Goal: Task Accomplishment & Management: Manage account settings

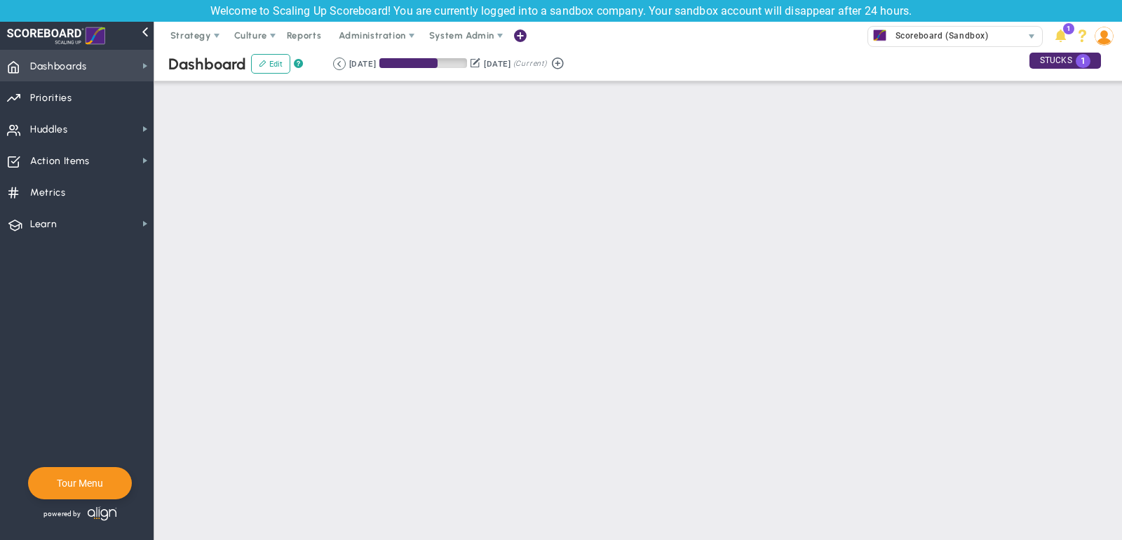
click at [83, 62] on span "Dashboards" at bounding box center [58, 66] width 57 height 29
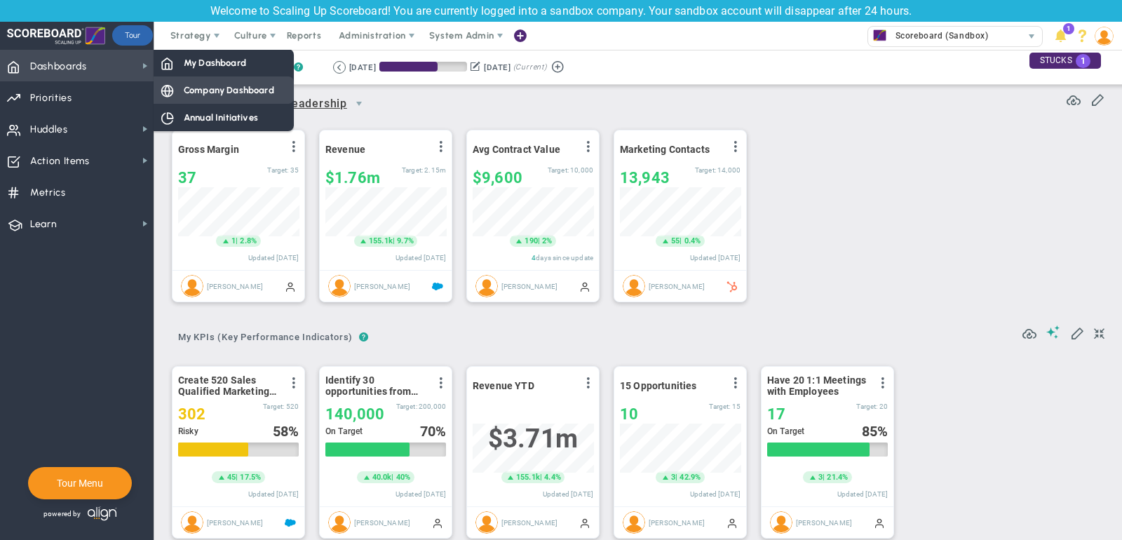
click at [236, 89] on span "Company Dashboard" at bounding box center [229, 89] width 90 height 13
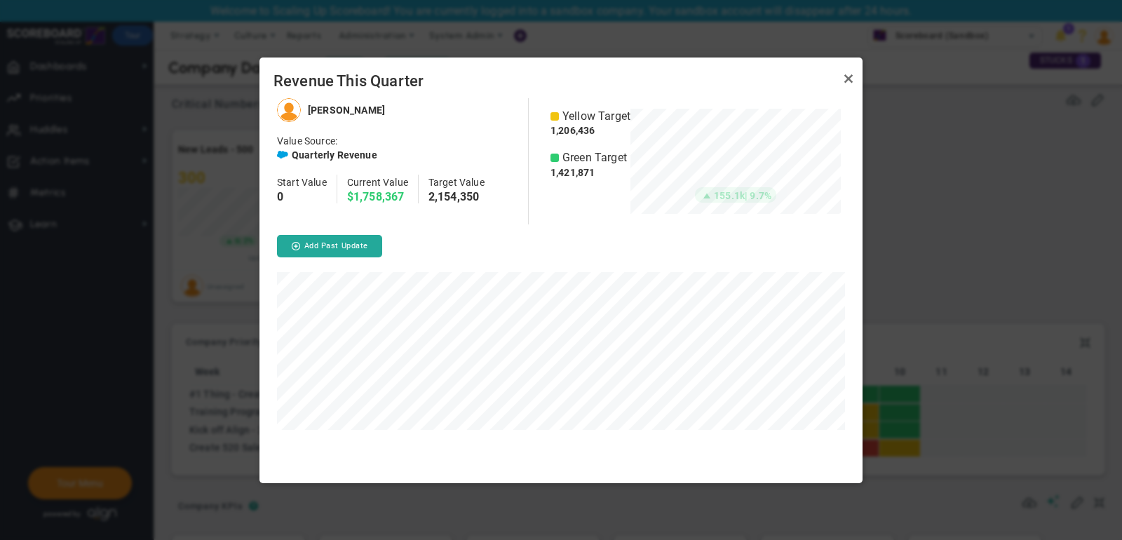
scroll to position [384, 603]
click at [847, 79] on link "Close" at bounding box center [848, 78] width 17 height 17
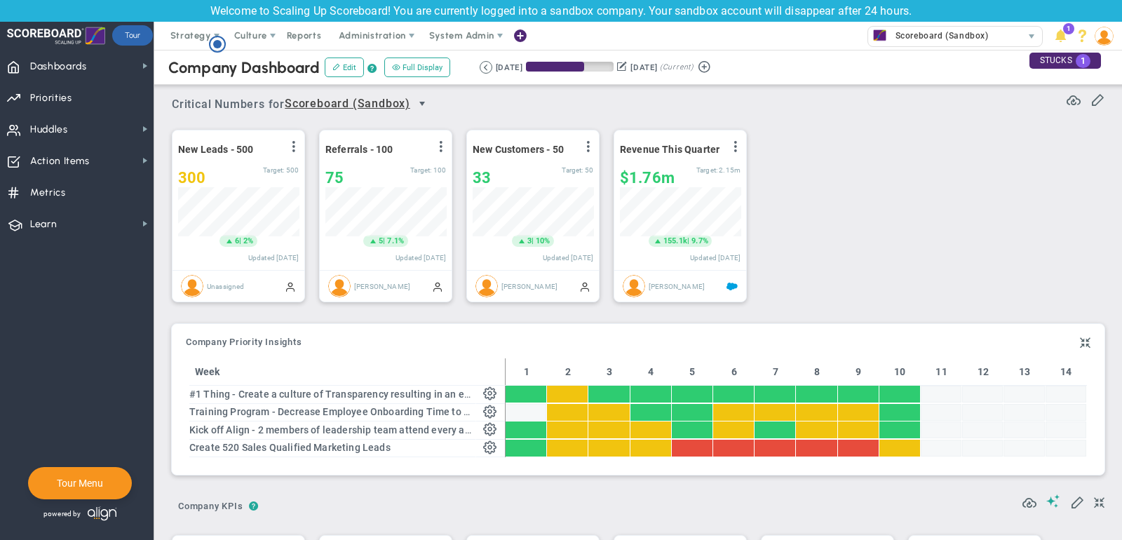
click at [426, 102] on span "select" at bounding box center [422, 103] width 11 height 11
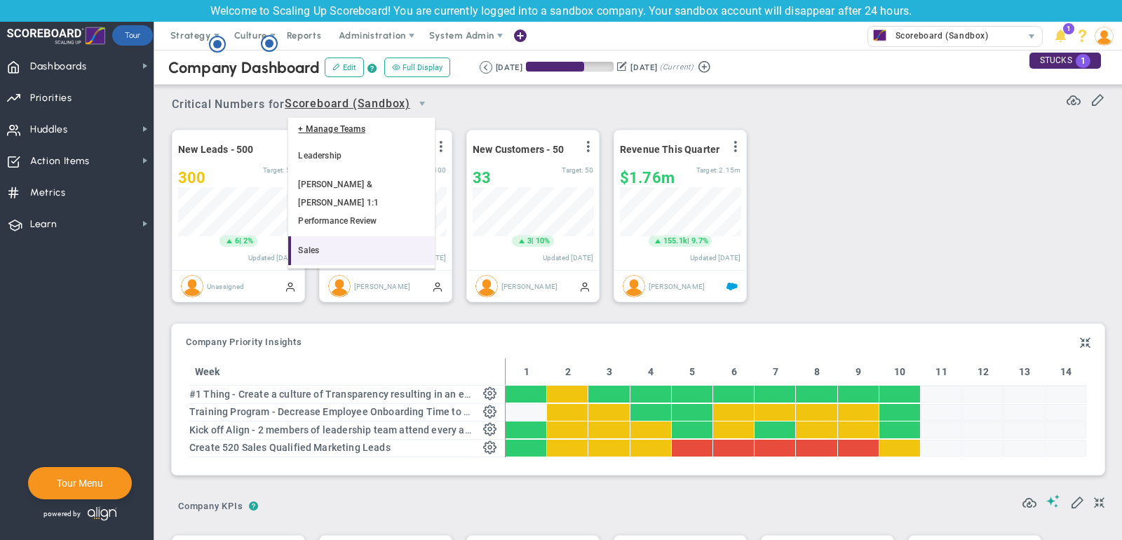
click at [370, 236] on li "Sales" at bounding box center [361, 250] width 147 height 29
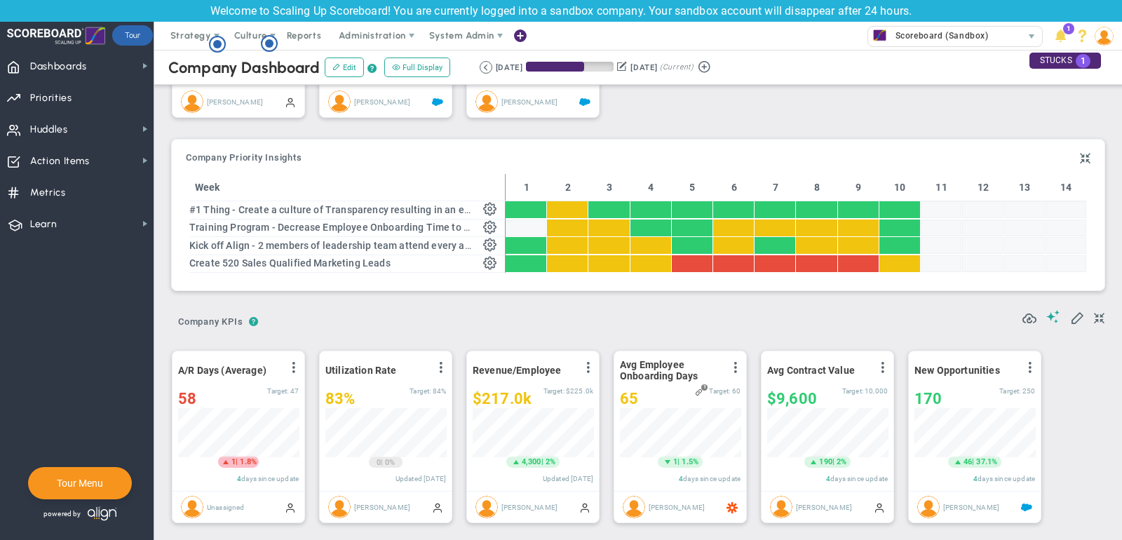
scroll to position [184, 0]
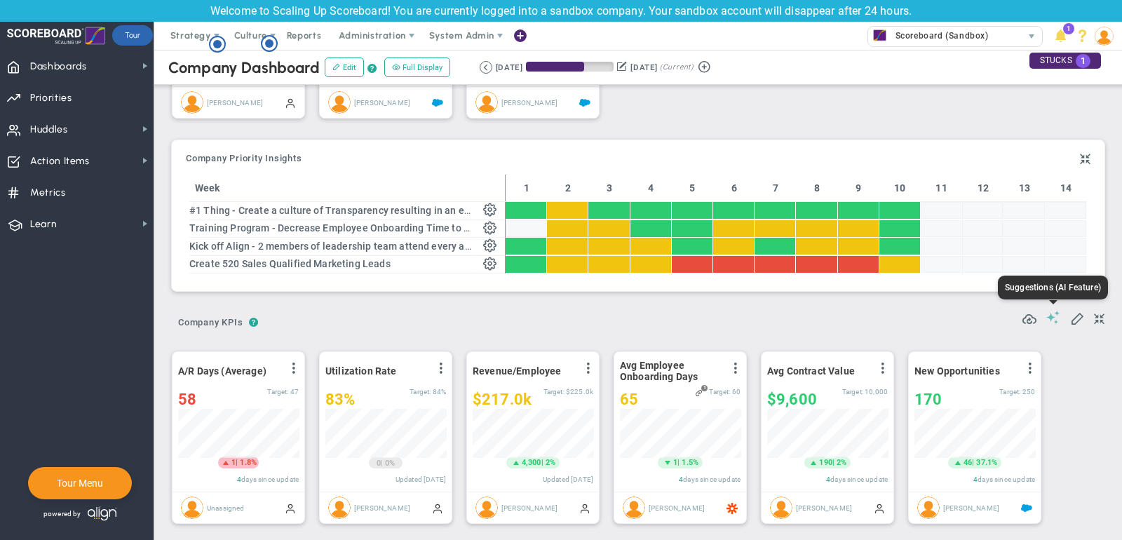
click at [1056, 311] on span at bounding box center [1053, 317] width 14 height 13
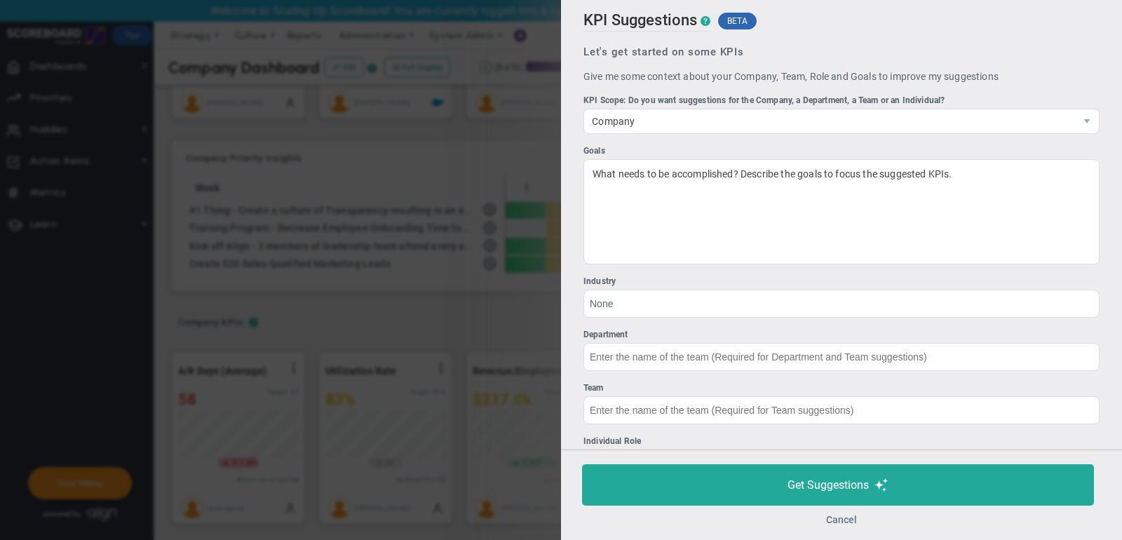
click at [844, 520] on button "Cancel" at bounding box center [841, 519] width 31 height 11
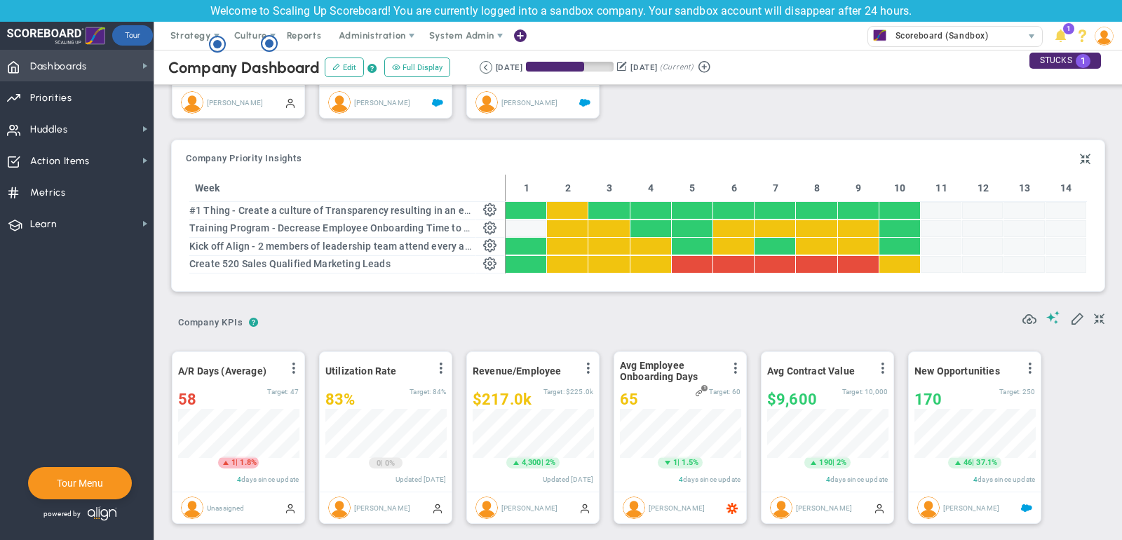
click at [118, 65] on span "Dashboards Dashboards" at bounding box center [77, 66] width 154 height 32
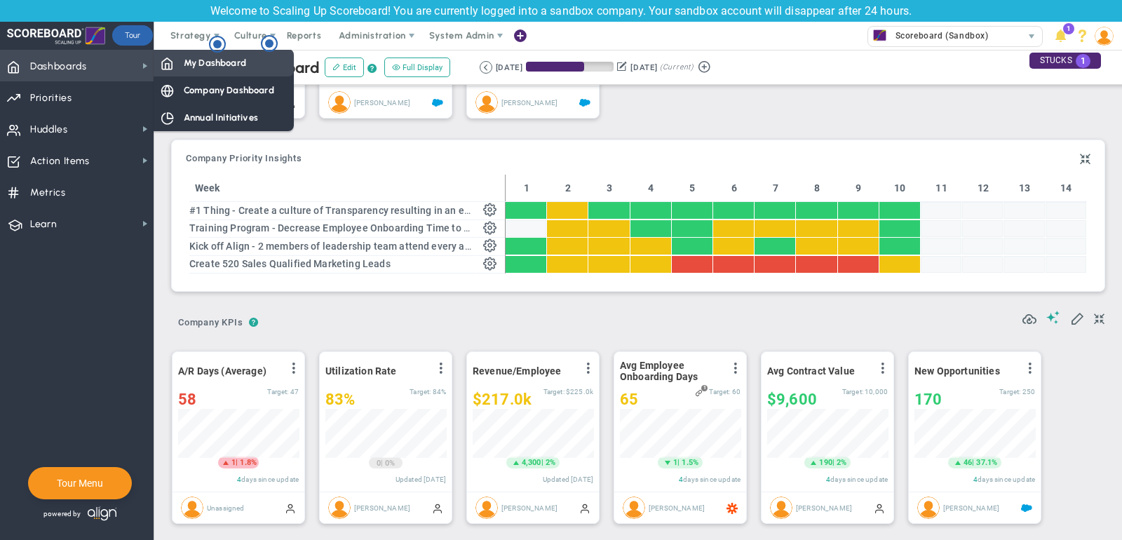
click at [206, 67] on span "My Dashboard" at bounding box center [215, 62] width 62 height 13
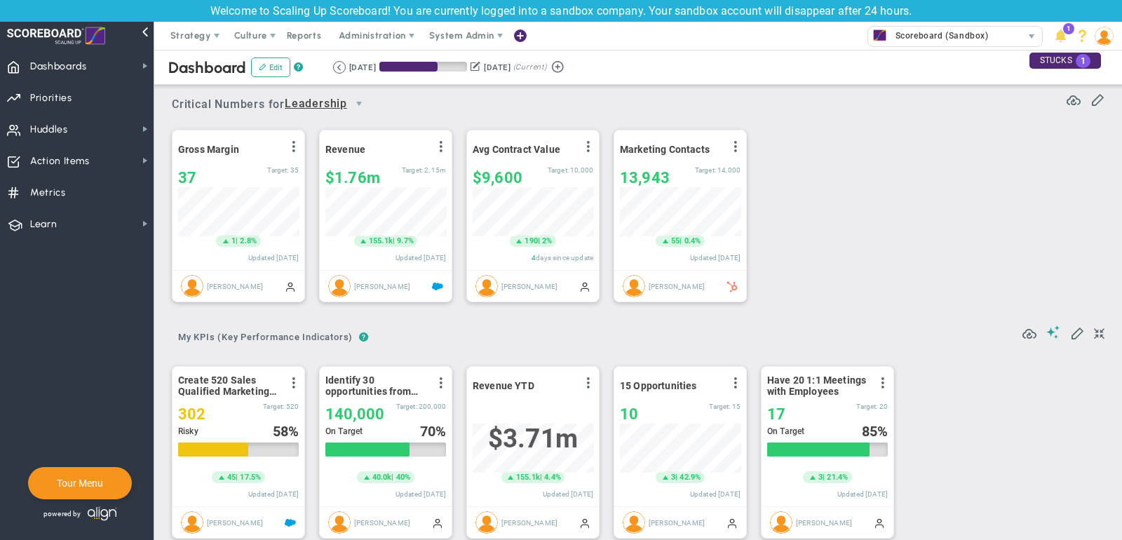
scroll to position [49, 121]
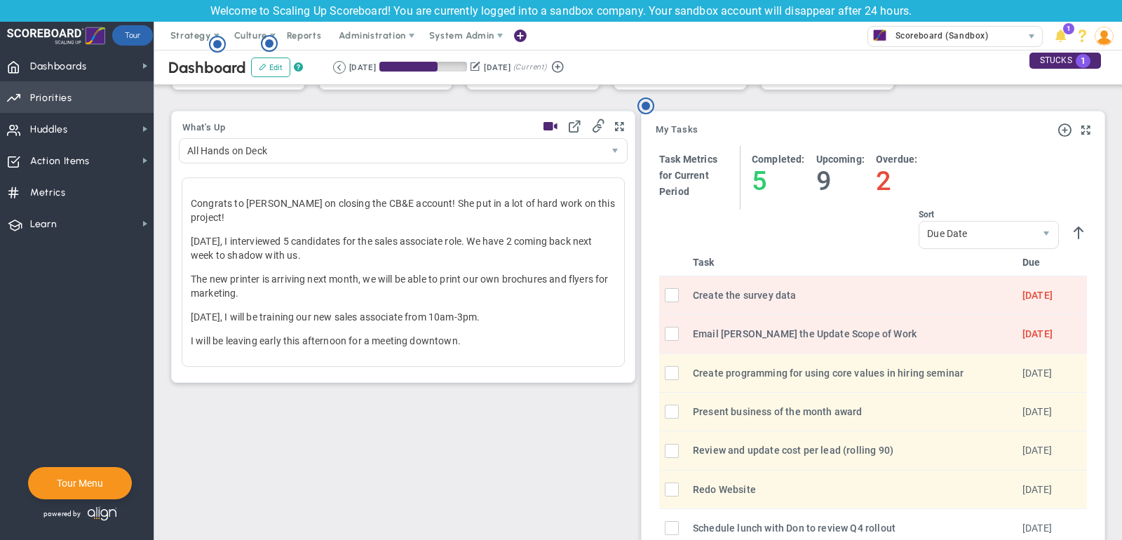
click at [82, 100] on span "Priorities OKR Tree Priorities OKRs" at bounding box center [77, 97] width 154 height 32
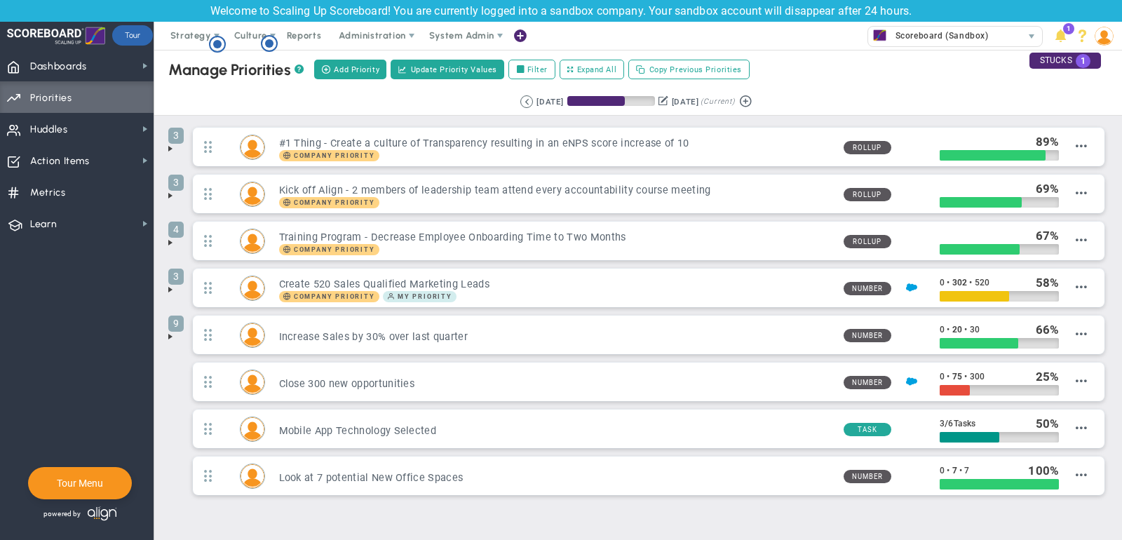
click at [172, 145] on span at bounding box center [170, 148] width 11 height 11
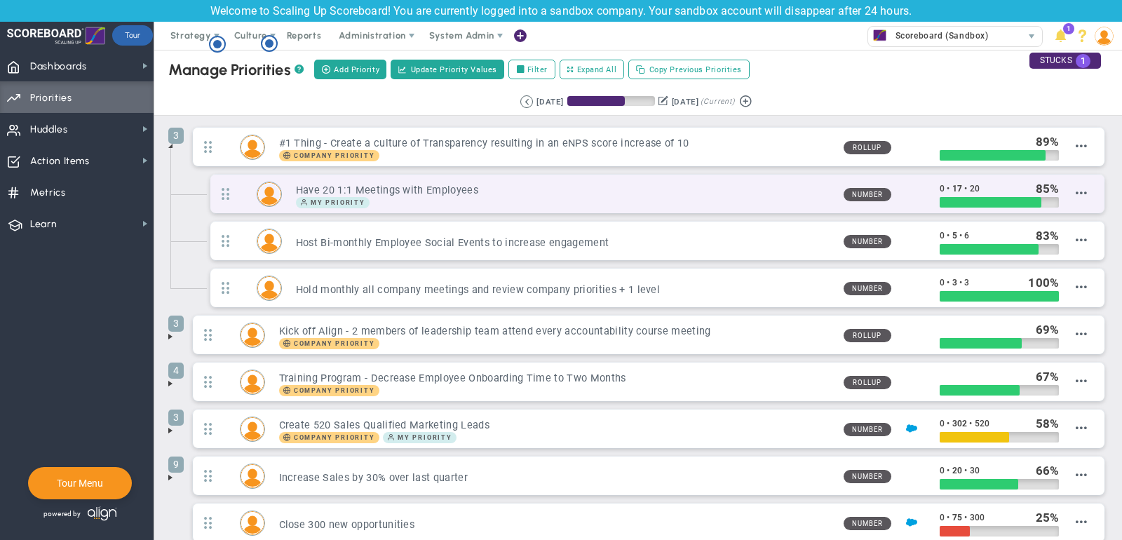
click at [802, 205] on div "My Priority" at bounding box center [564, 202] width 537 height 11
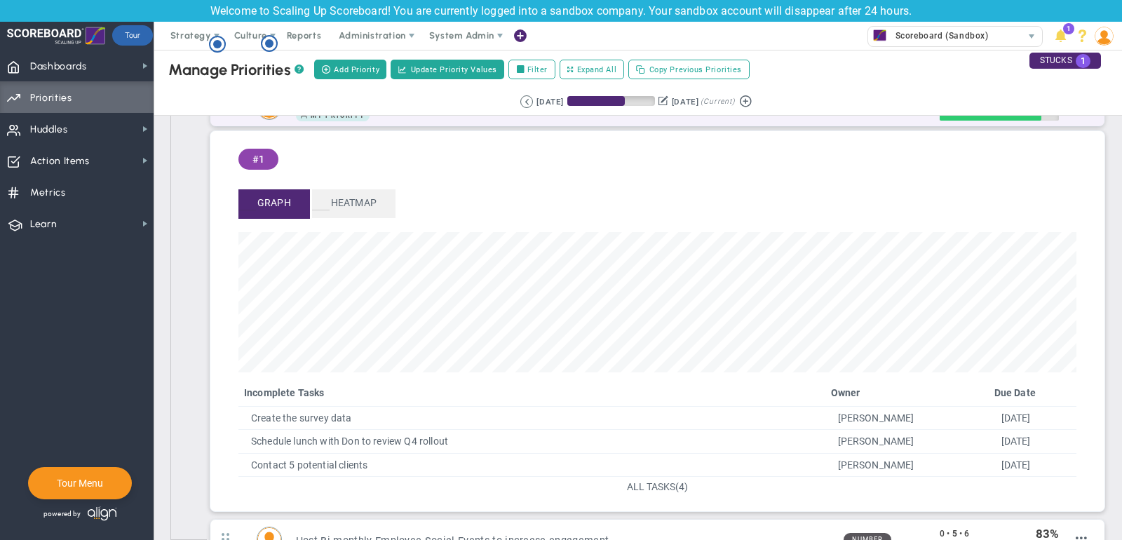
scroll to position [105, 0]
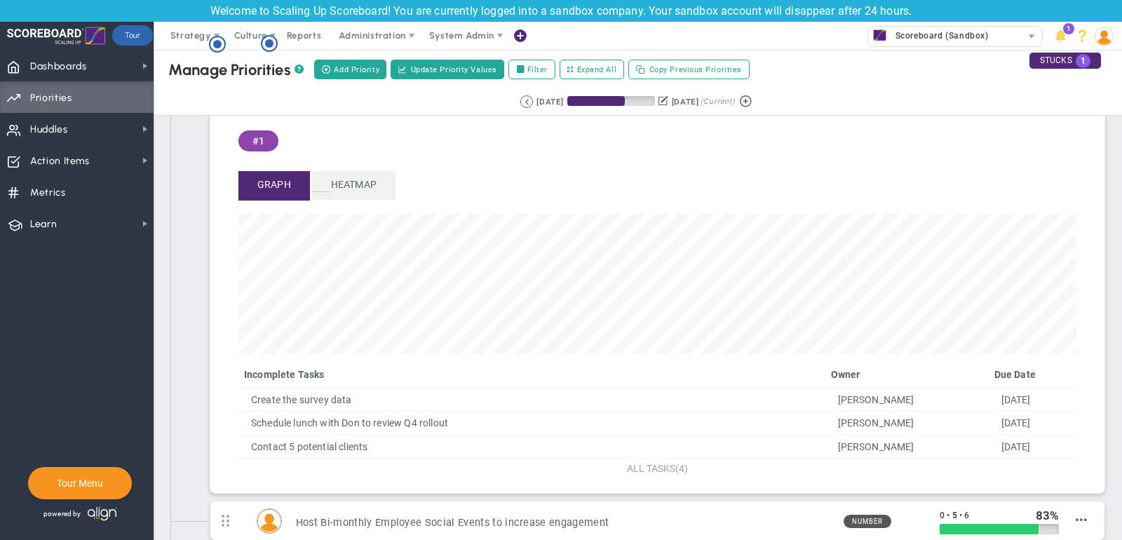
click at [661, 463] on span "ALL TASKS" at bounding box center [651, 468] width 48 height 11
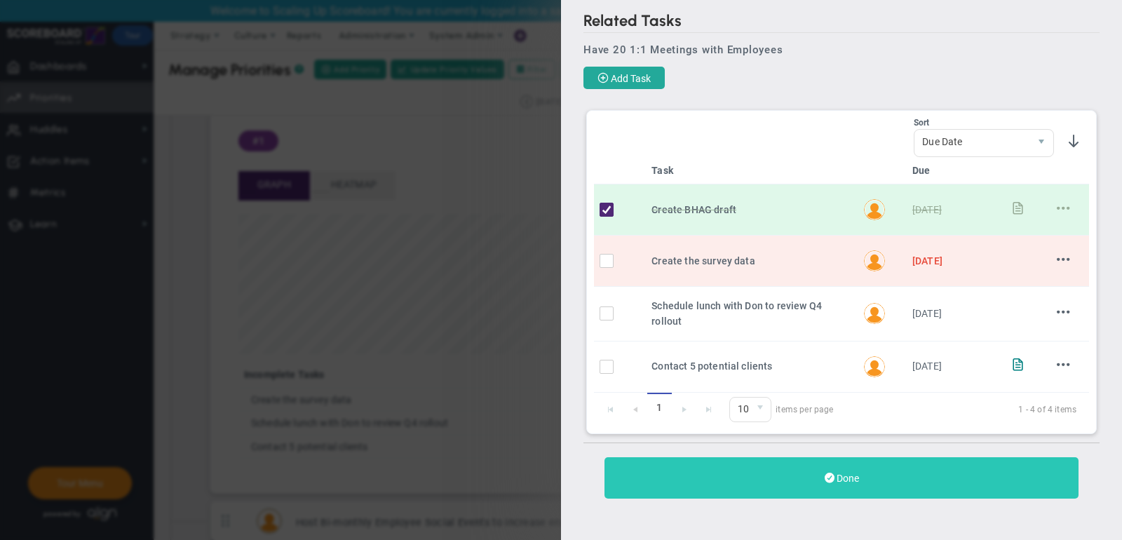
click at [837, 466] on button "Done" at bounding box center [842, 477] width 474 height 41
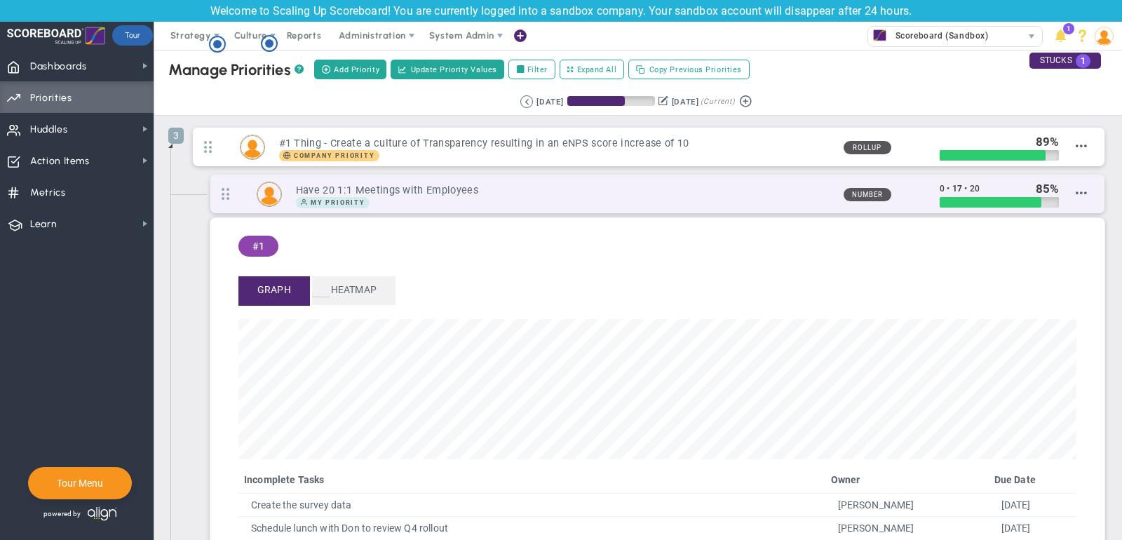
click at [722, 191] on h3 "Have 20 1:1 Meetings with Employees" at bounding box center [564, 190] width 537 height 13
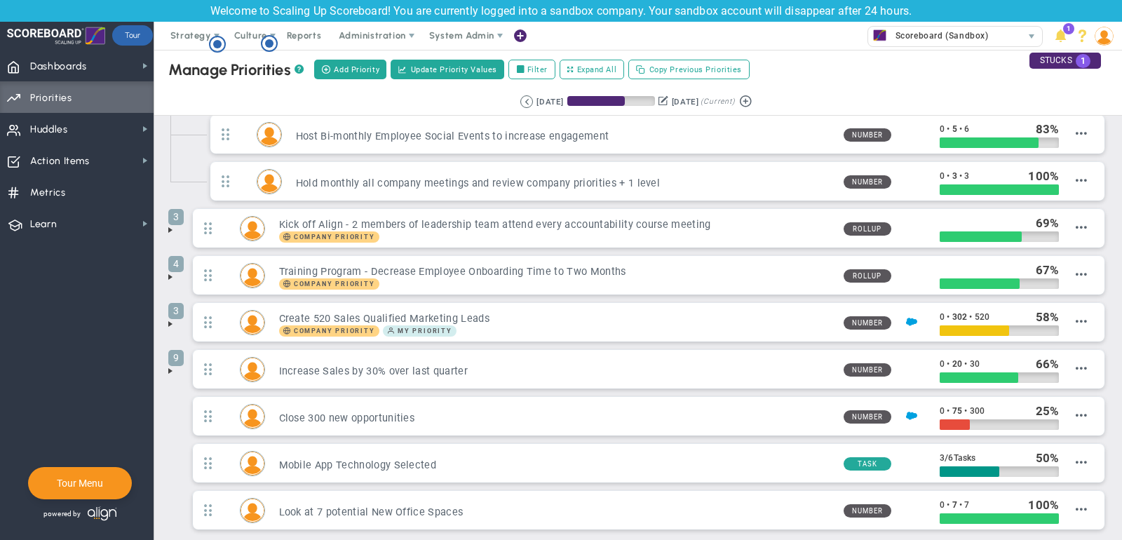
scroll to position [111, 0]
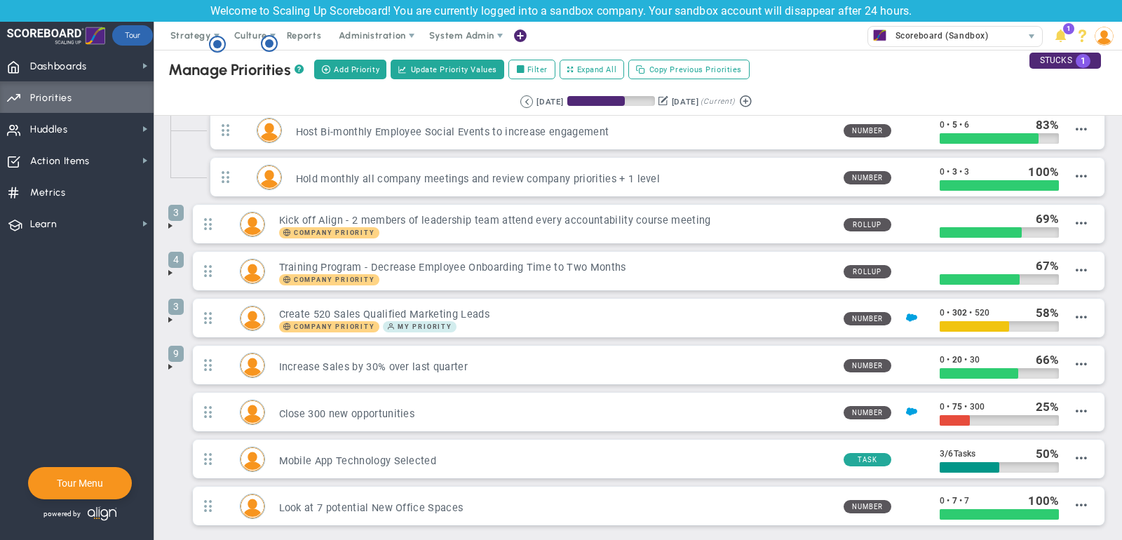
click at [171, 365] on span at bounding box center [170, 366] width 11 height 11
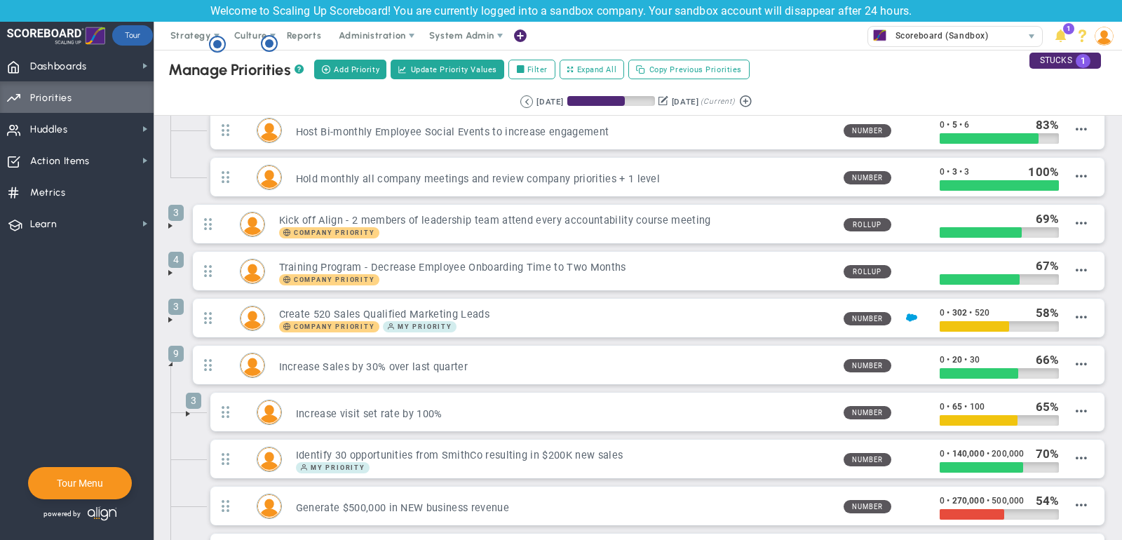
scroll to position [148, 0]
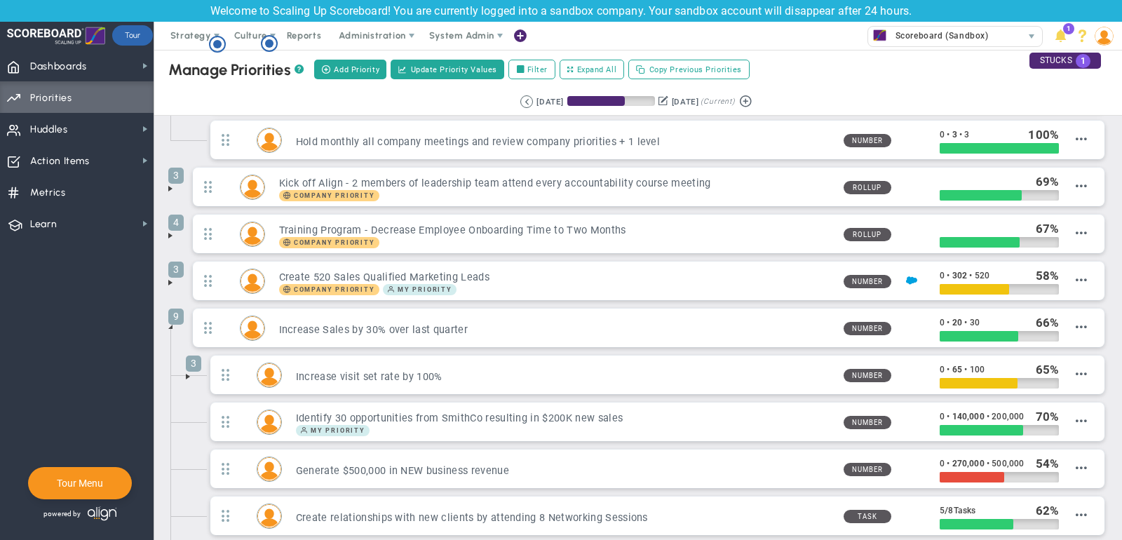
click at [189, 372] on span at bounding box center [187, 376] width 11 height 11
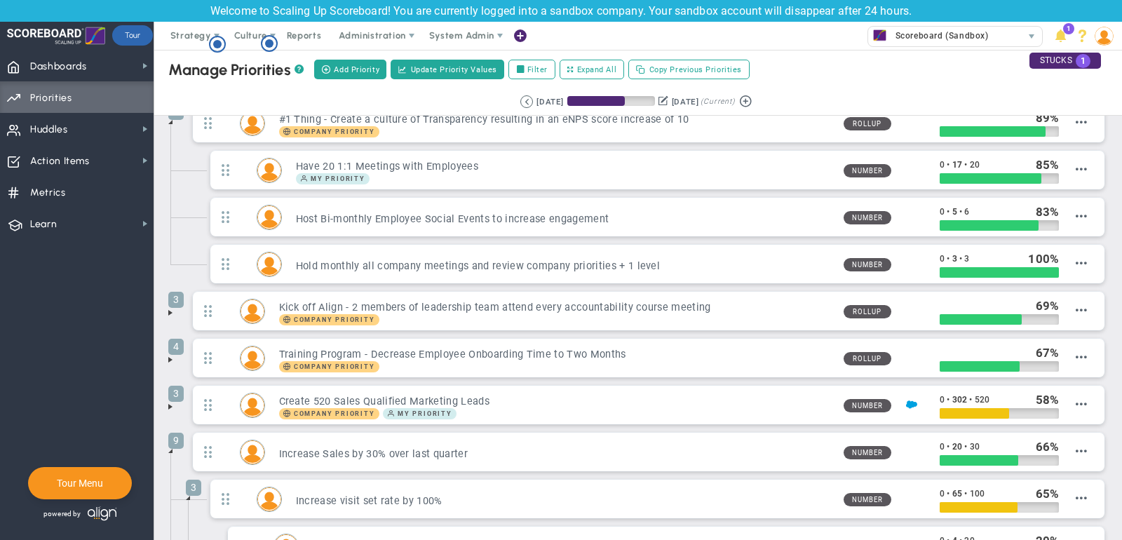
scroll to position [0, 0]
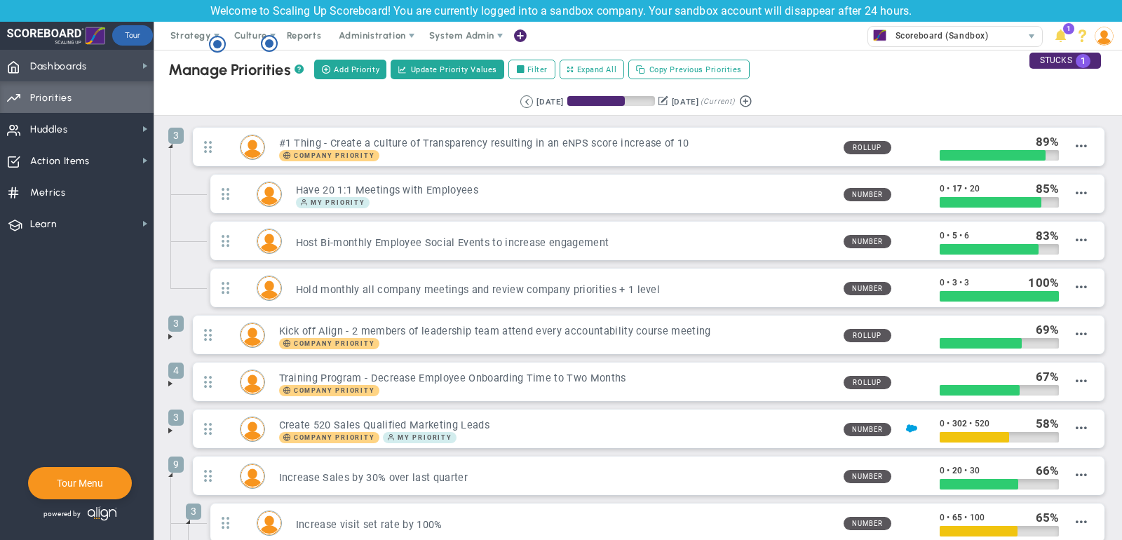
click at [102, 60] on span "Dashboards Dashboards" at bounding box center [77, 66] width 154 height 32
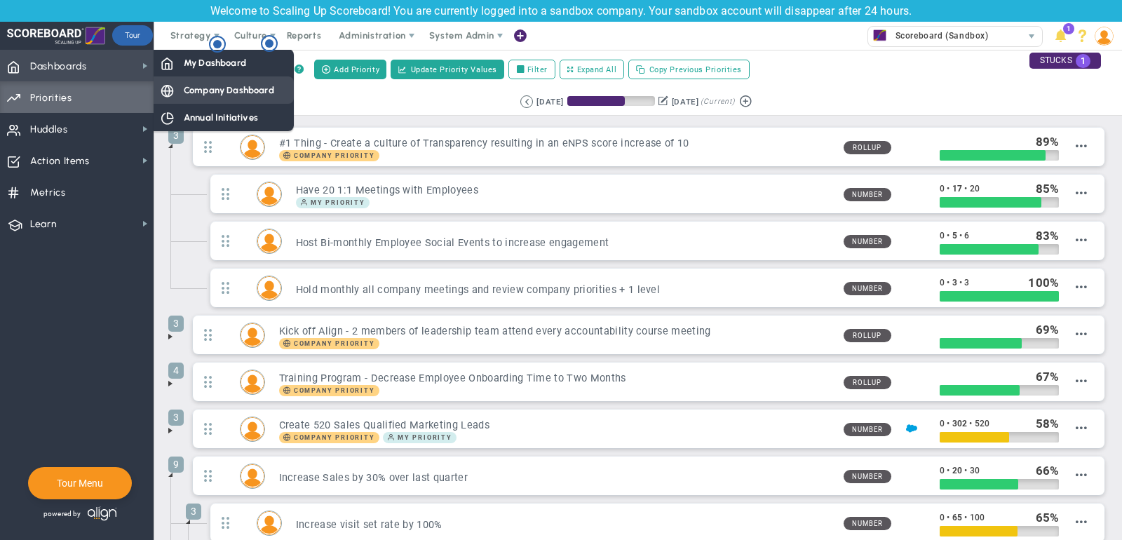
click at [204, 81] on div "Company Dashboard" at bounding box center [224, 89] width 140 height 27
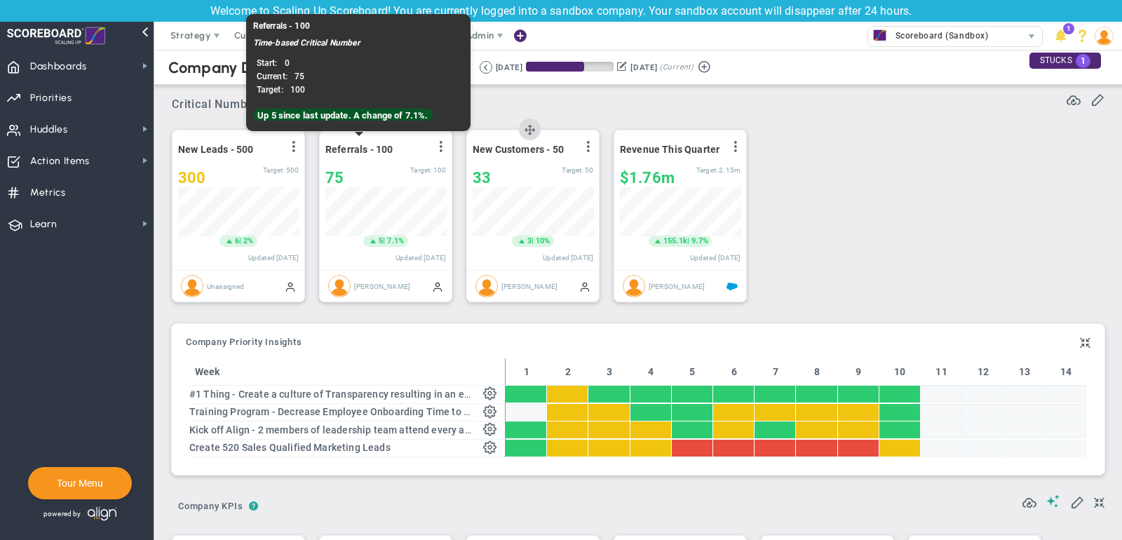
scroll to position [701273, 701201]
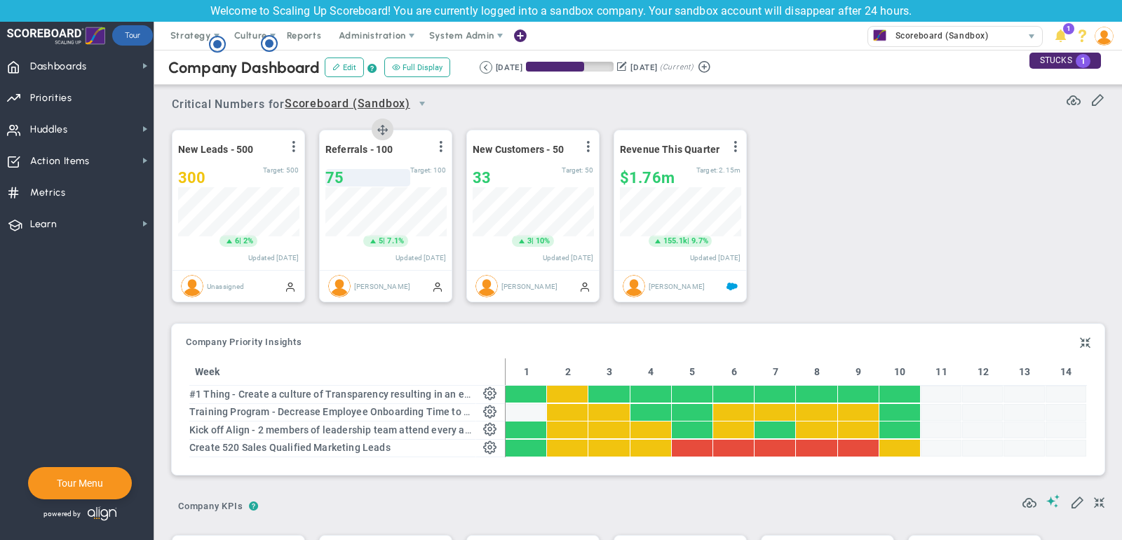
click at [358, 173] on div "75" at bounding box center [367, 178] width 85 height 18
type input "7"
type input "80"
click at [121, 100] on span "Priorities OKR Tree Priorities OKRs" at bounding box center [77, 97] width 154 height 32
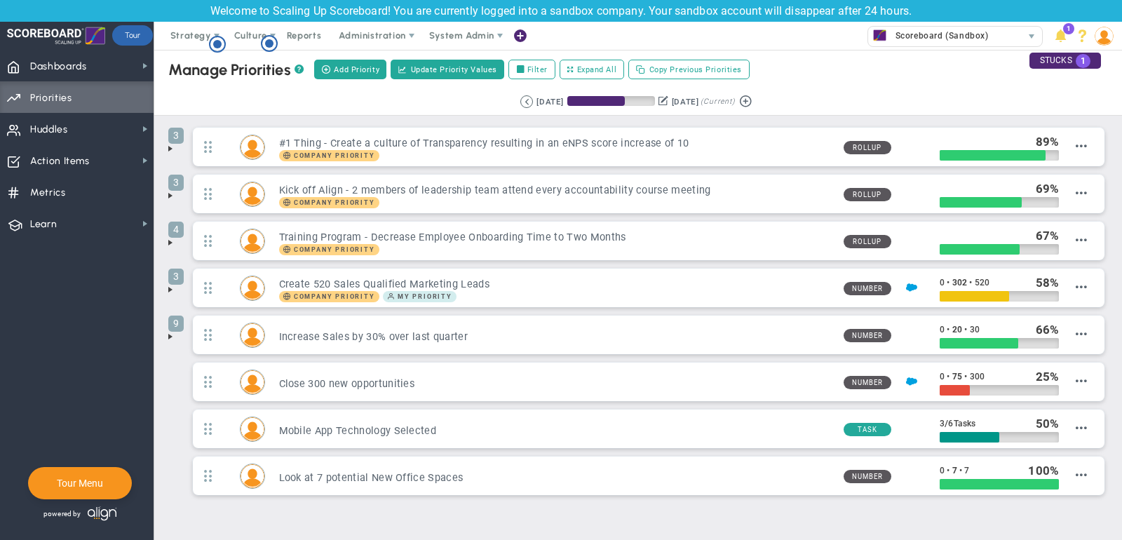
click at [172, 144] on span at bounding box center [170, 148] width 11 height 11
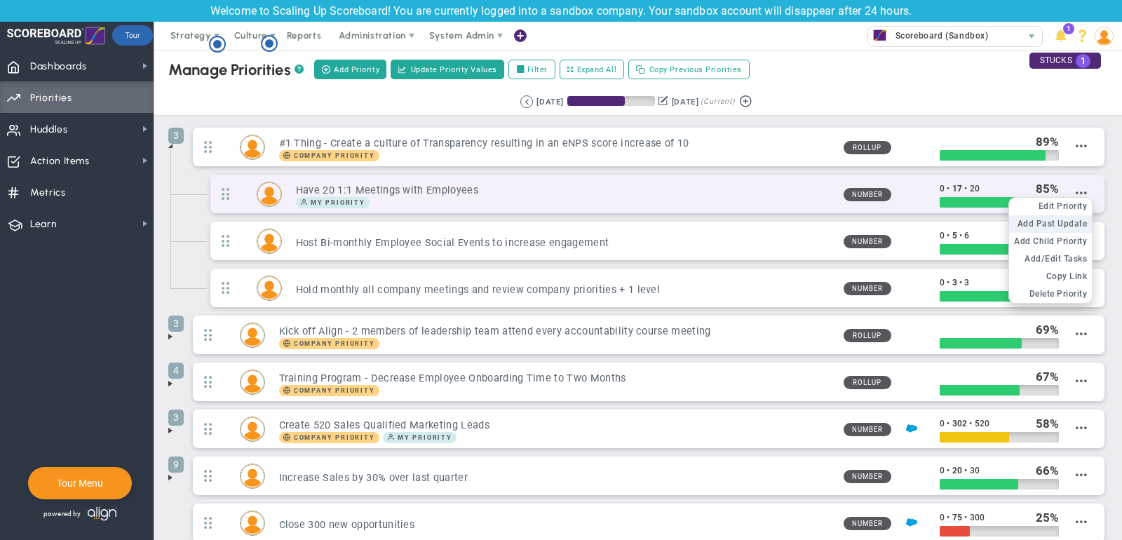
click at [1073, 219] on span "Add Past Update" at bounding box center [1053, 224] width 70 height 10
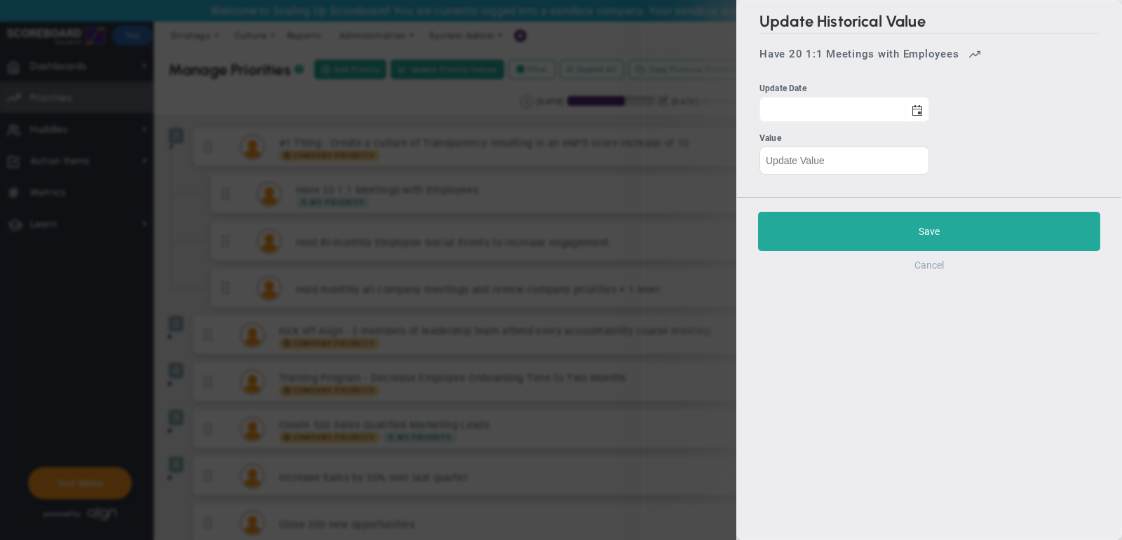
click at [931, 266] on button "Cancel" at bounding box center [929, 264] width 29 height 11
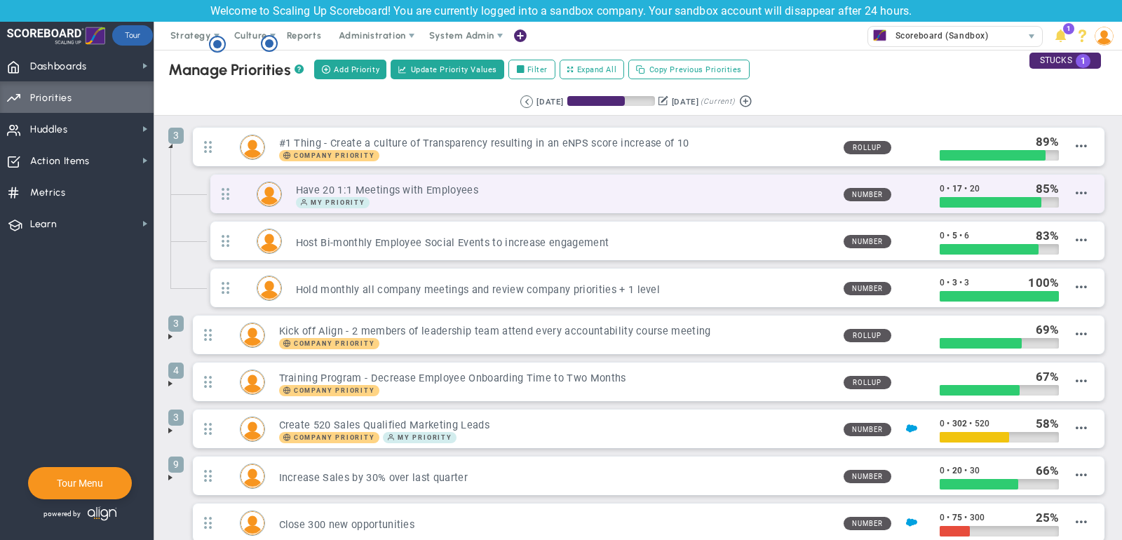
click at [759, 186] on h3 "Have 20 1:1 Meetings with Employees" at bounding box center [564, 190] width 537 height 13
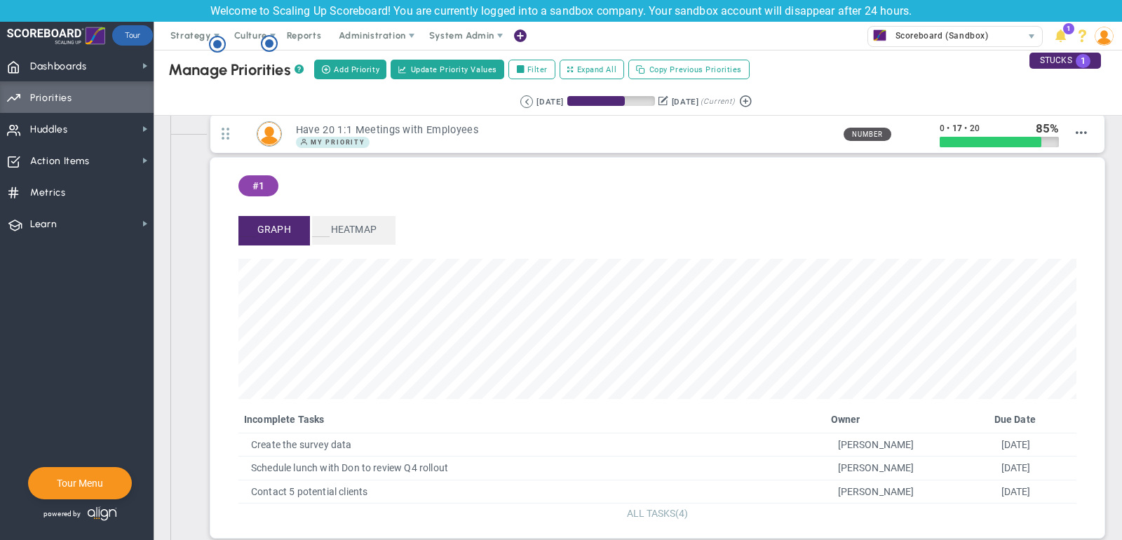
click at [653, 511] on span "ALL TASKS" at bounding box center [651, 513] width 48 height 11
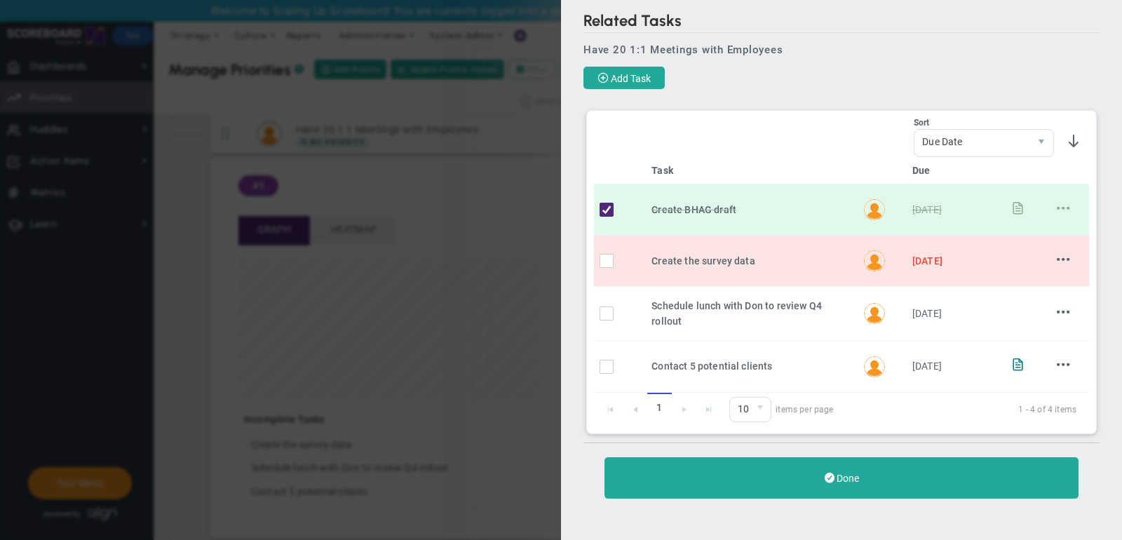
click at [607, 257] on input "checkbox" at bounding box center [610, 264] width 14 height 14
checkbox input "true"
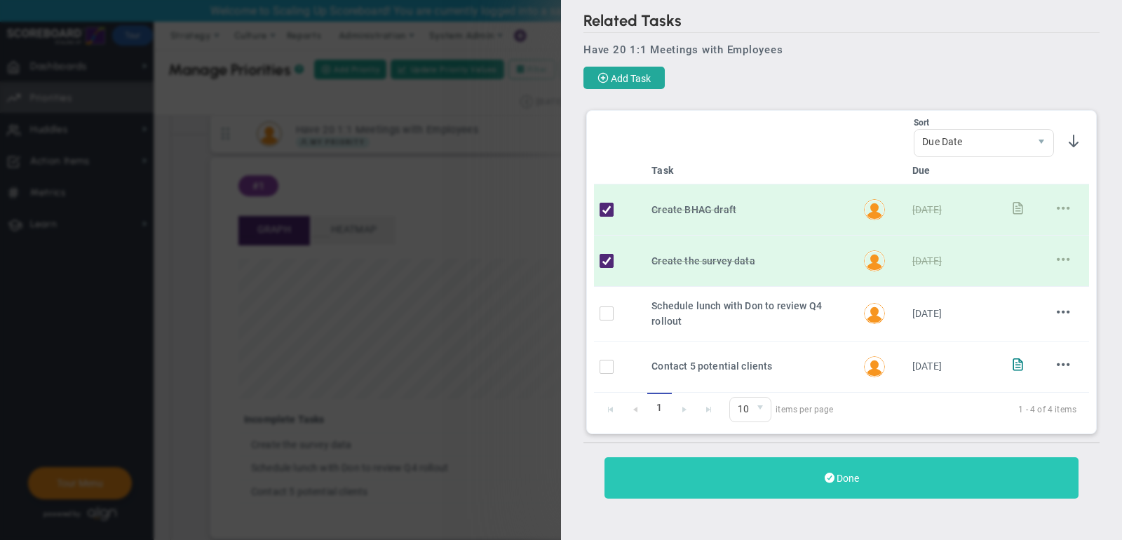
click at [842, 477] on span "Done" at bounding box center [848, 478] width 22 height 11
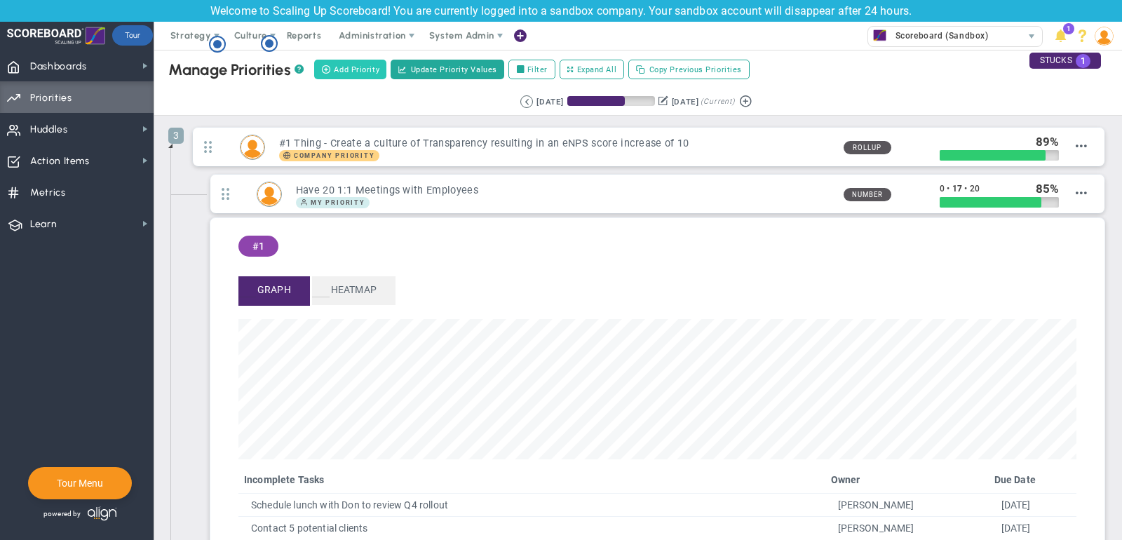
click at [367, 69] on span "Add Priority" at bounding box center [357, 70] width 46 height 12
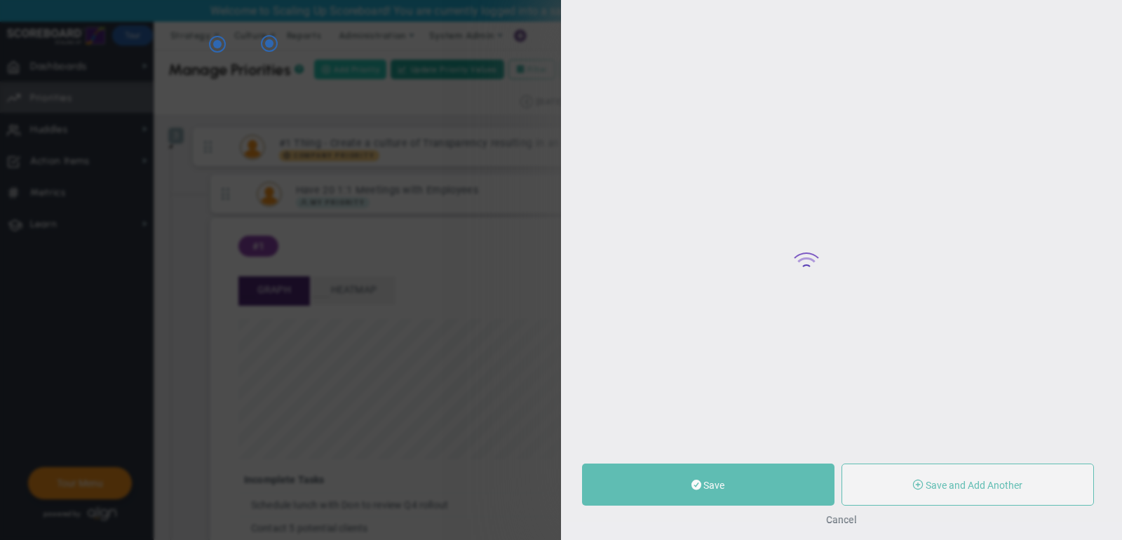
type input "0"
radio input "true"
type input "[PERSON_NAME]"
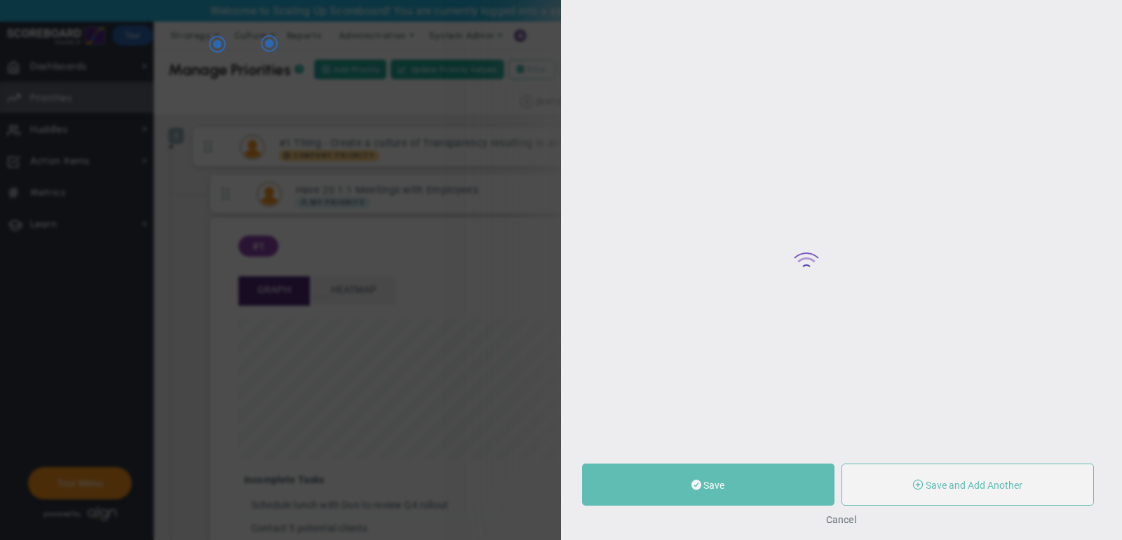
type input "0"
radio input "true"
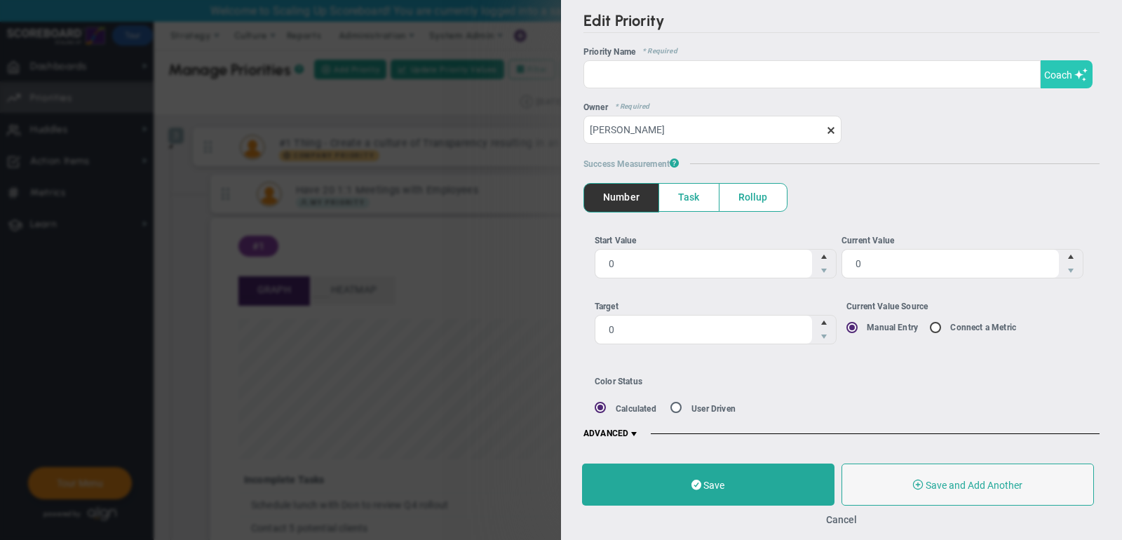
click at [1064, 63] on button "Coach" at bounding box center [1067, 74] width 52 height 28
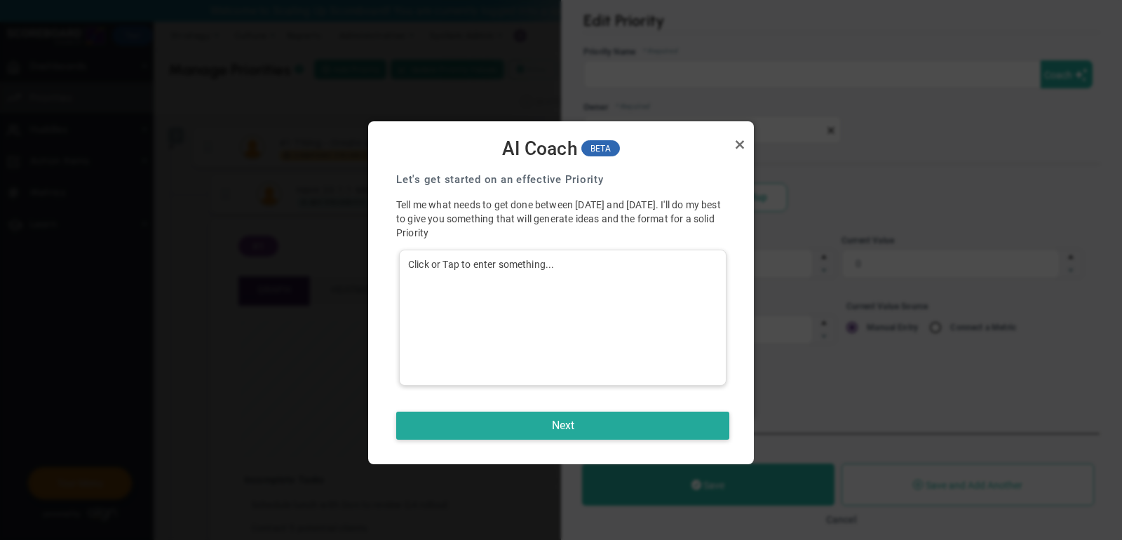
click at [588, 262] on div "Click or Tap to enter something..." at bounding box center [563, 318] width 328 height 136
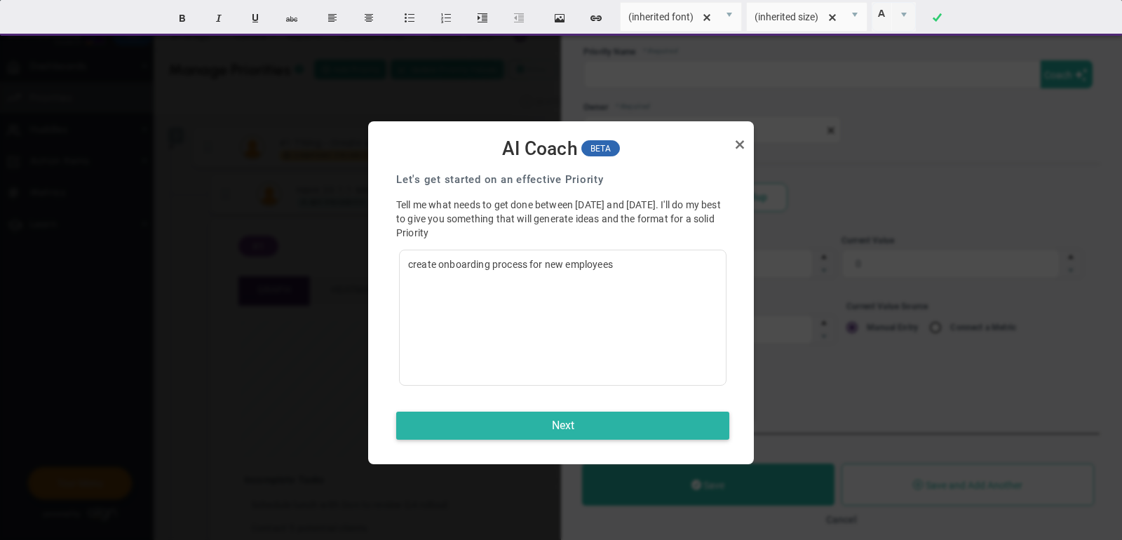
click at [540, 421] on button "Next" at bounding box center [562, 426] width 333 height 28
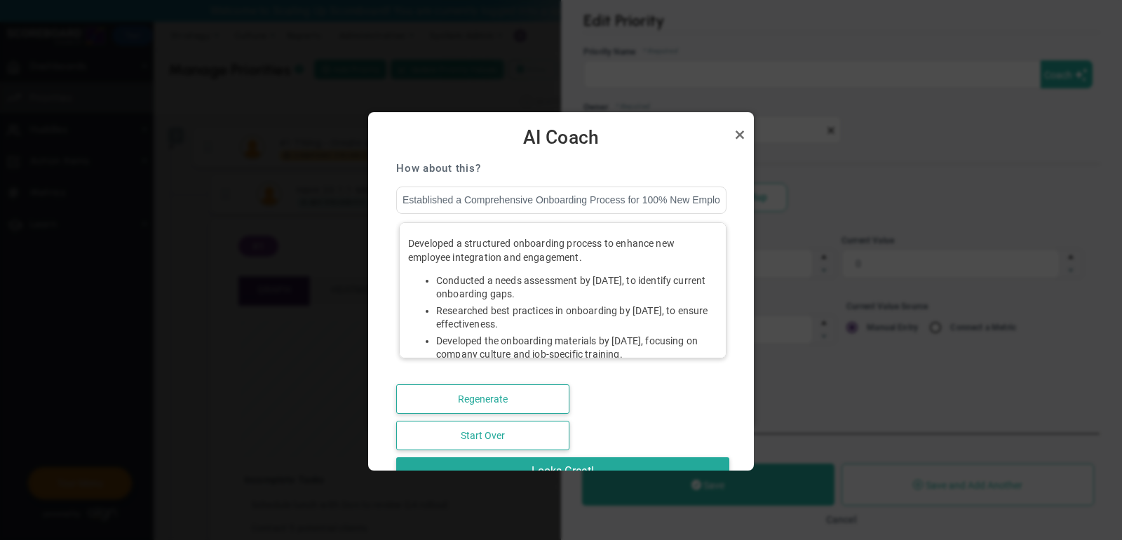
scroll to position [1, 0]
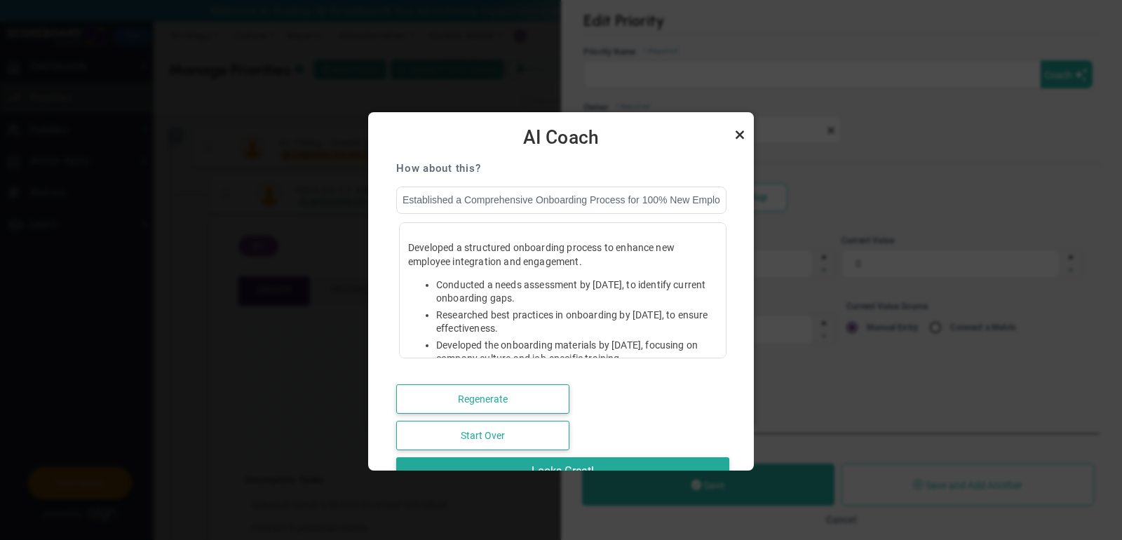
click at [743, 133] on link "Close" at bounding box center [739, 134] width 17 height 17
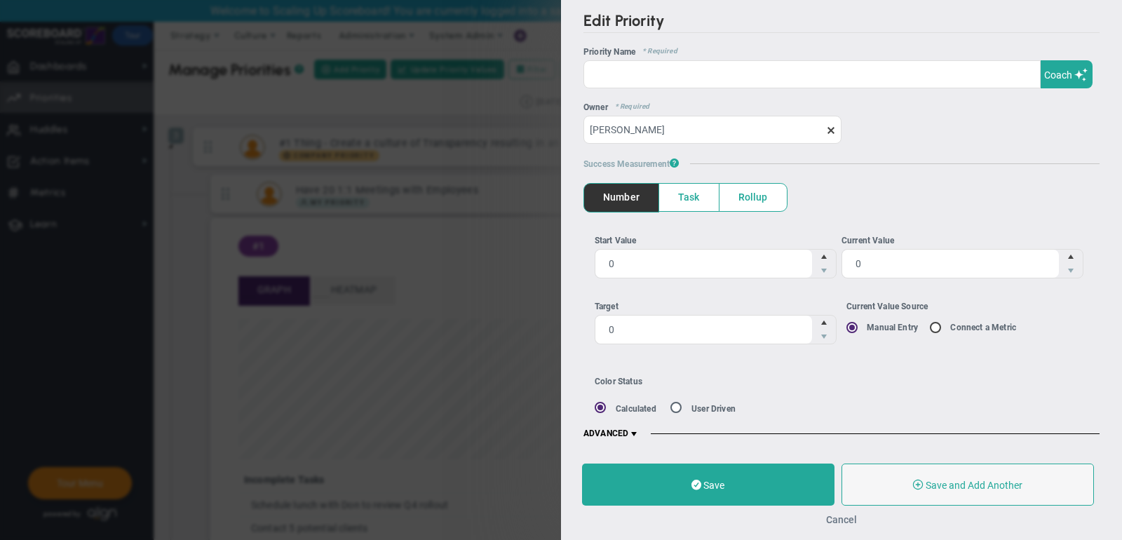
click at [842, 520] on button "Cancel" at bounding box center [841, 519] width 31 height 11
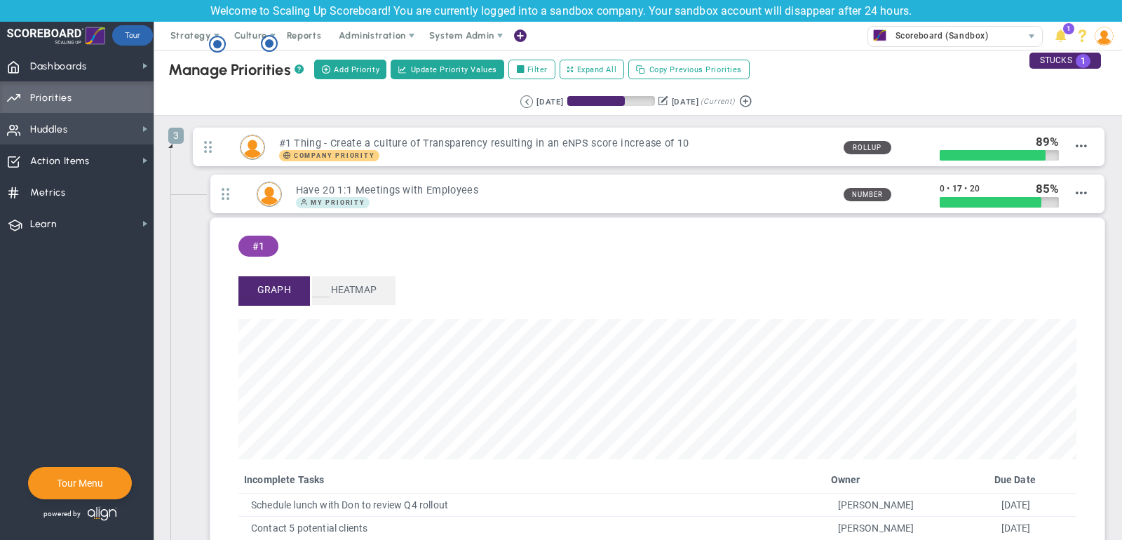
click at [104, 128] on span "Huddles Huddles" at bounding box center [77, 129] width 154 height 32
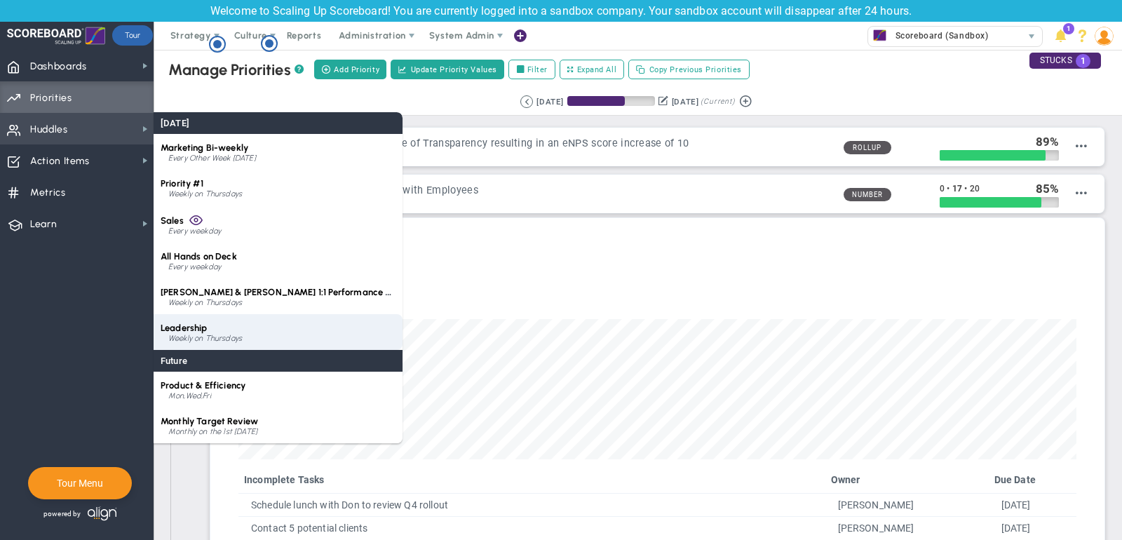
click at [215, 342] on div "Weekly on Thursdays" at bounding box center [281, 339] width 227 height 8
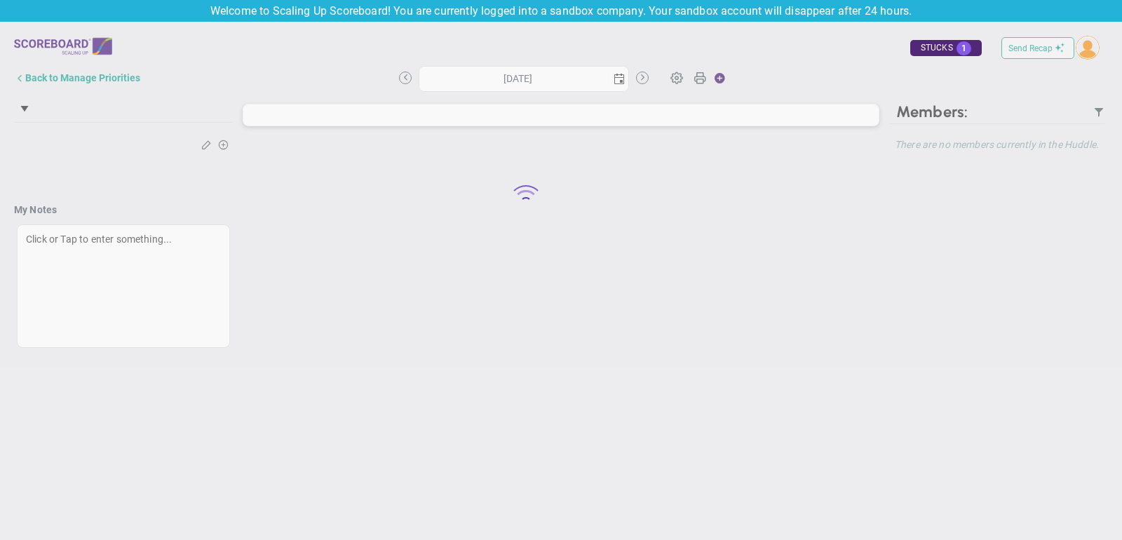
type input "[DATE]"
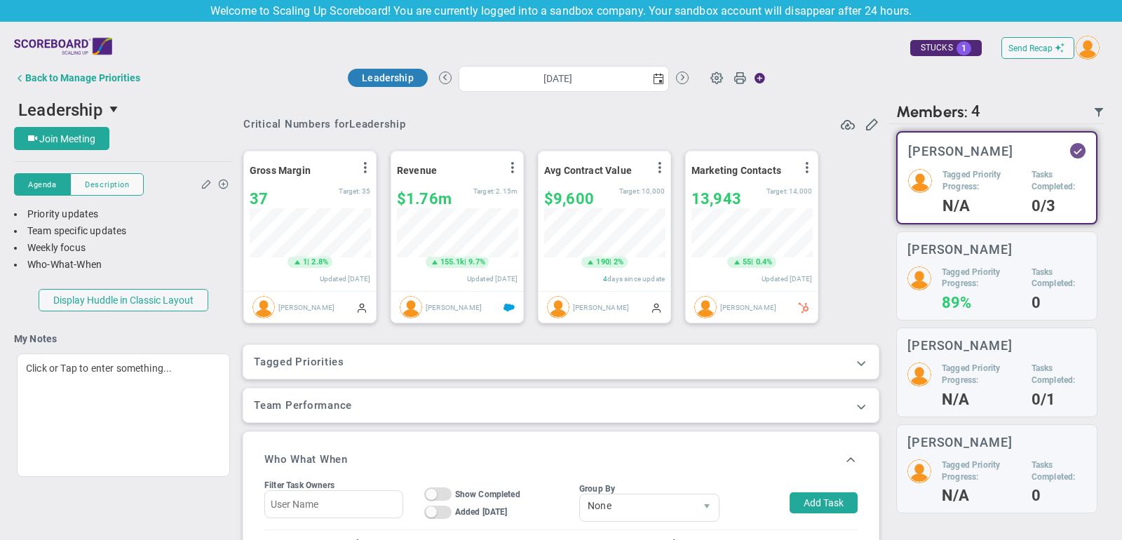
scroll to position [49, 121]
click at [862, 360] on span at bounding box center [861, 363] width 14 height 14
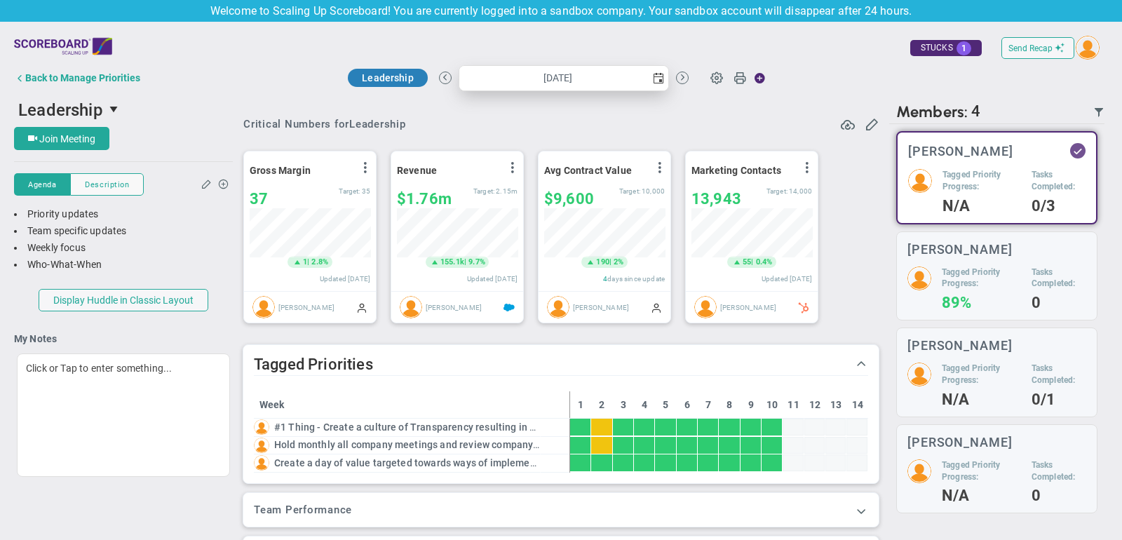
click at [654, 74] on span "select" at bounding box center [658, 78] width 11 height 11
click at [680, 122] on div "Critical Numbers for Leadership" at bounding box center [560, 123] width 635 height 15
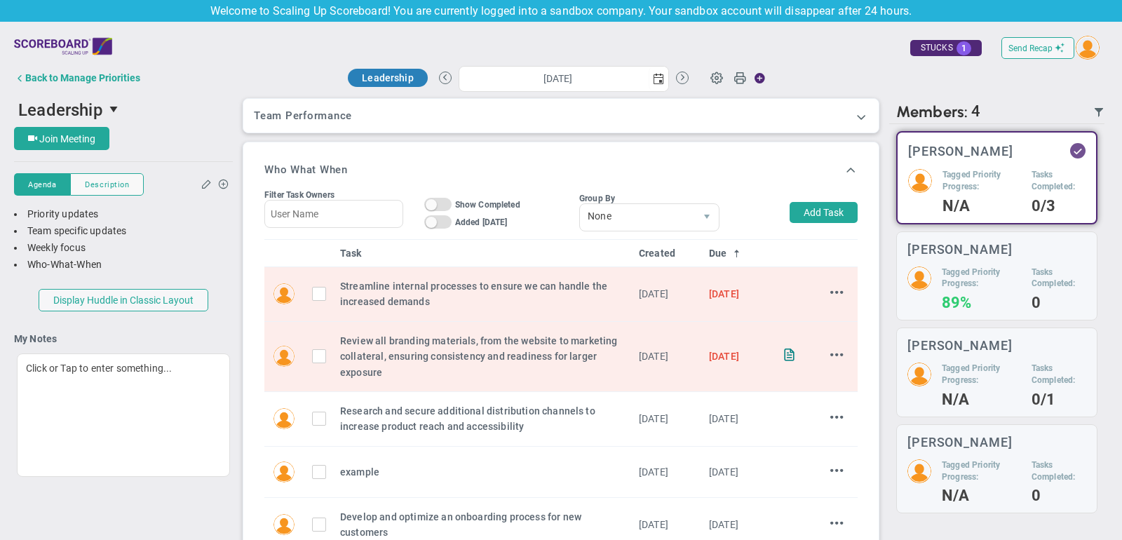
scroll to position [396, 0]
click at [836, 206] on button "Add Task" at bounding box center [824, 210] width 68 height 21
type input "[PERSON_NAME]"
type input "[DATE]"
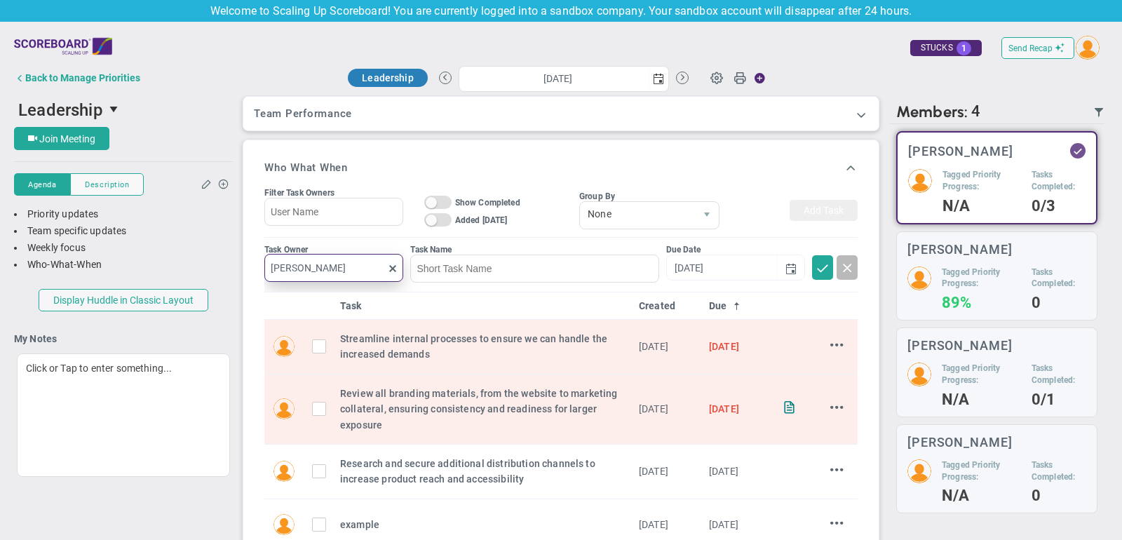
click at [330, 271] on input "[PERSON_NAME]" at bounding box center [333, 268] width 139 height 28
click at [335, 304] on div "[PERSON_NAME]" at bounding box center [341, 298] width 84 height 18
type input "[PERSON_NAME]"
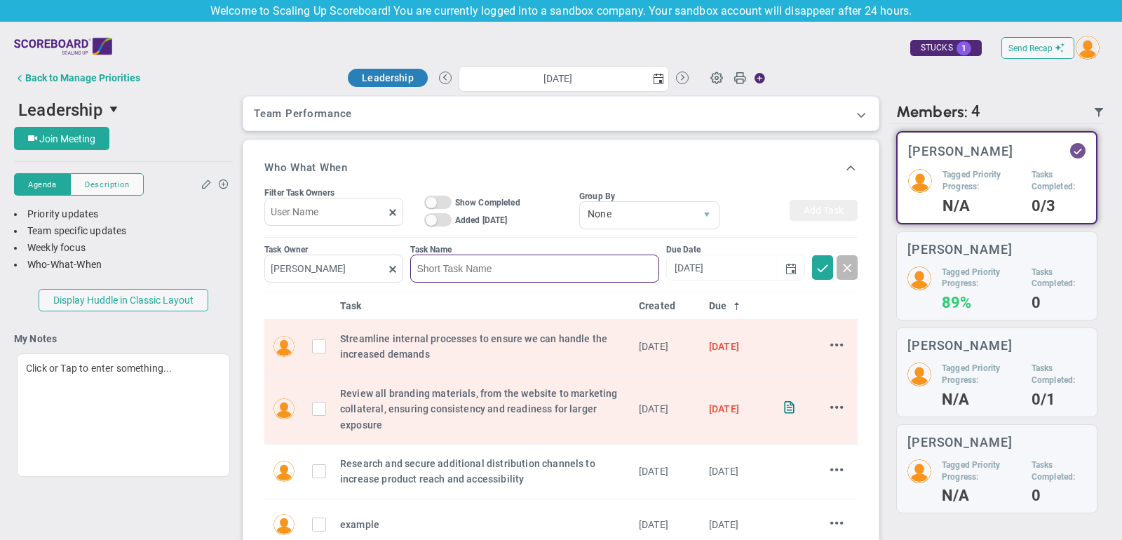
click at [443, 274] on input at bounding box center [534, 269] width 248 height 28
type input "example"
click at [750, 271] on input "[DATE]" at bounding box center [722, 267] width 111 height 25
click at [787, 263] on span "select" at bounding box center [790, 268] width 11 height 11
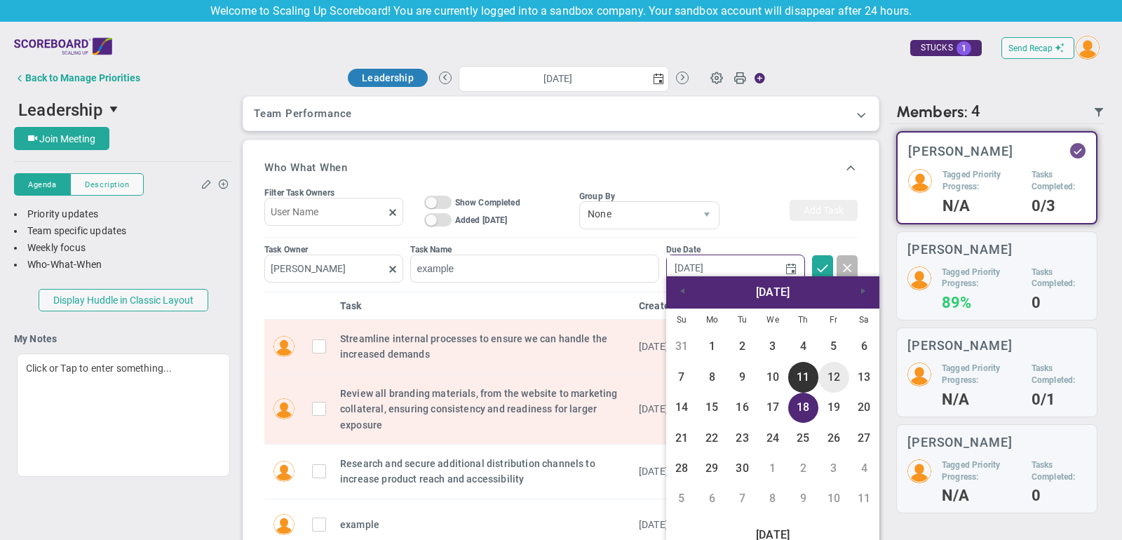
click at [844, 379] on link "12" at bounding box center [833, 377] width 30 height 30
type input "[DATE]"
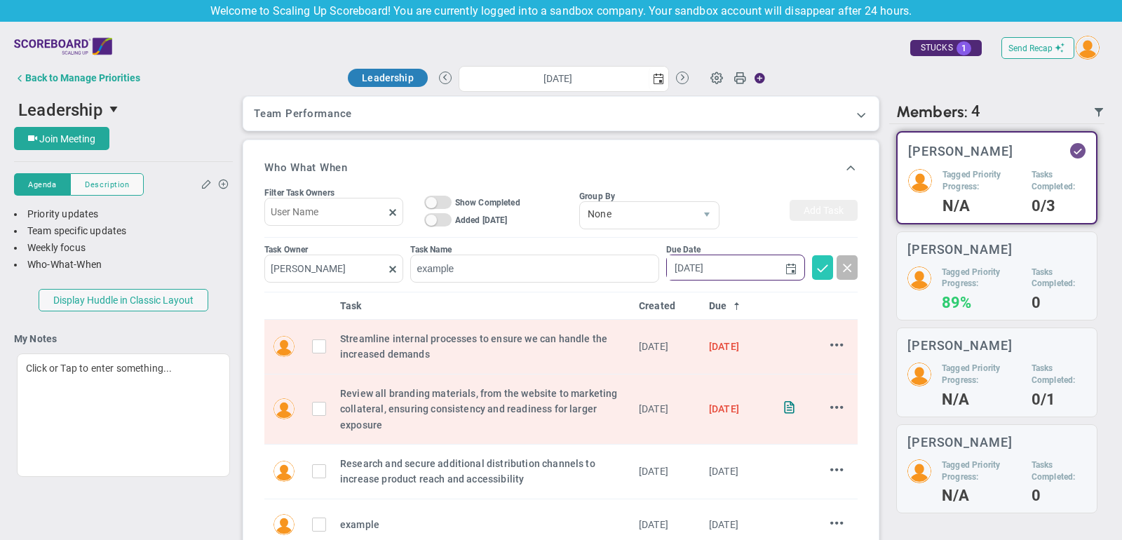
click at [830, 261] on button at bounding box center [822, 267] width 21 height 25
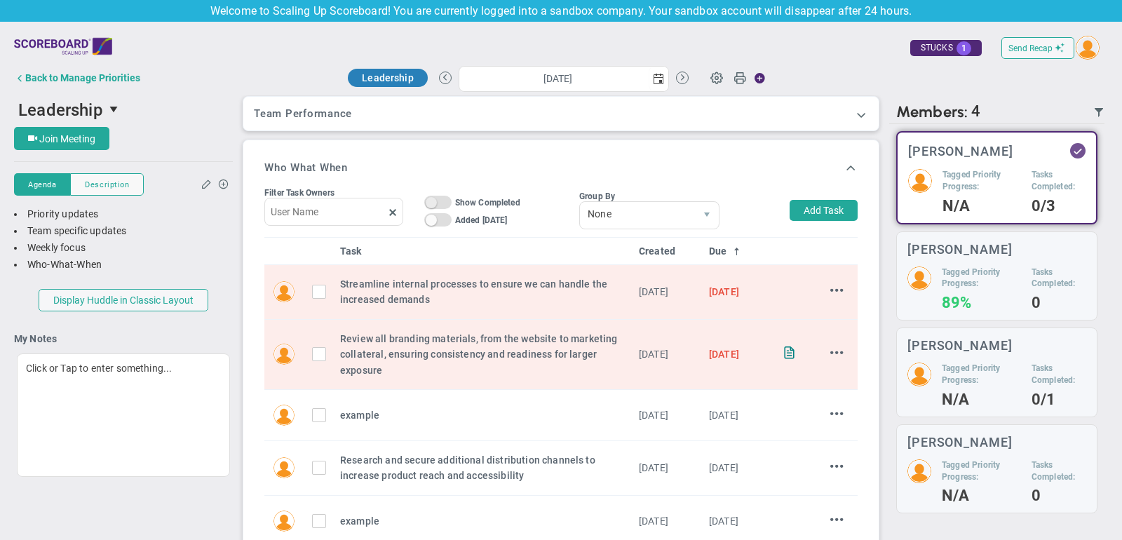
click at [437, 199] on span "On Off" at bounding box center [437, 202] width 27 height 13
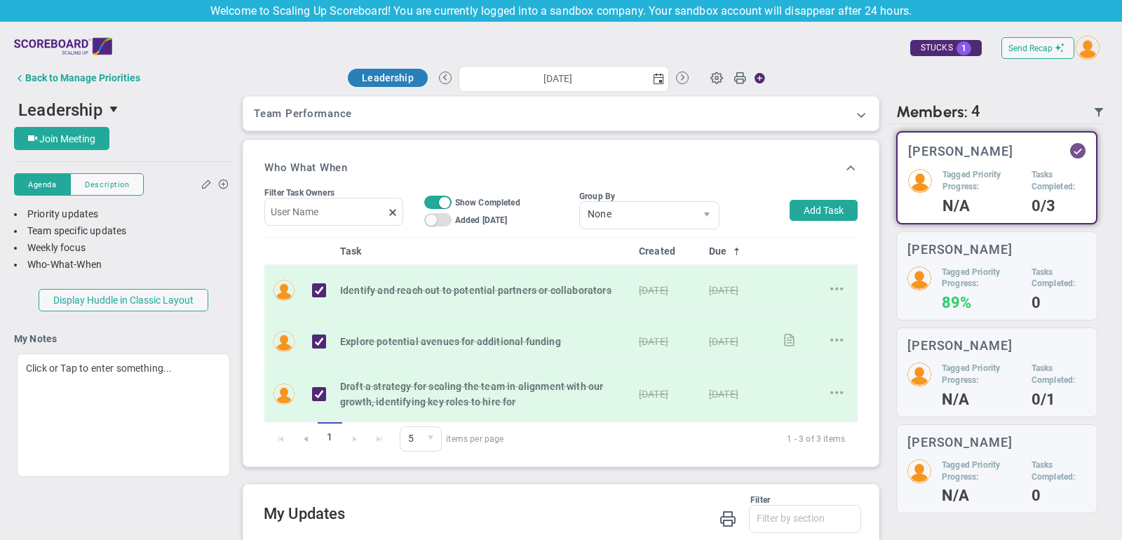
click at [442, 201] on span at bounding box center [444, 202] width 11 height 11
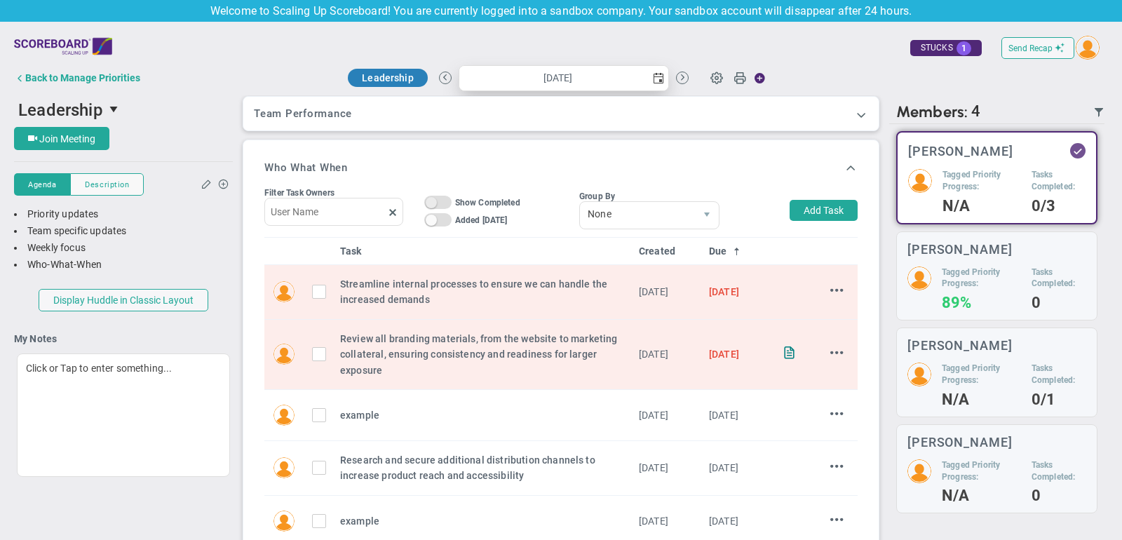
click at [653, 81] on span "select" at bounding box center [658, 78] width 11 height 11
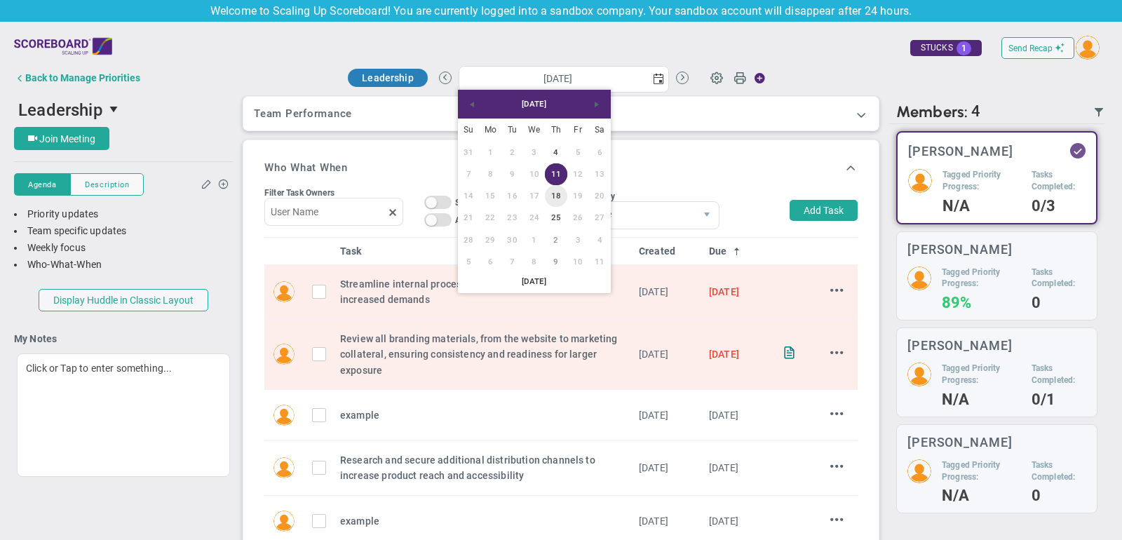
click at [558, 197] on link "18" at bounding box center [556, 196] width 22 height 22
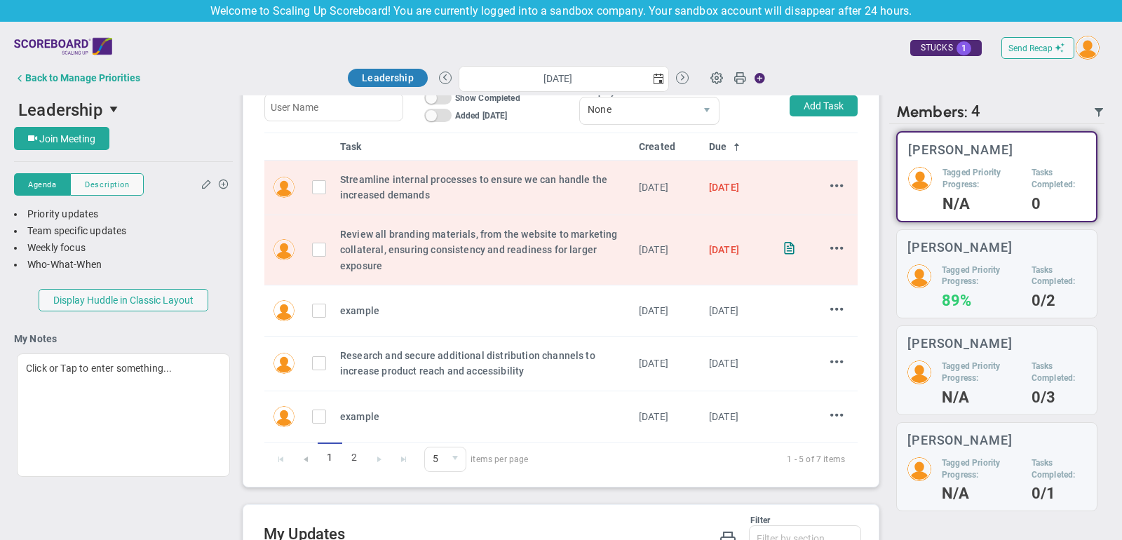
scroll to position [511, 0]
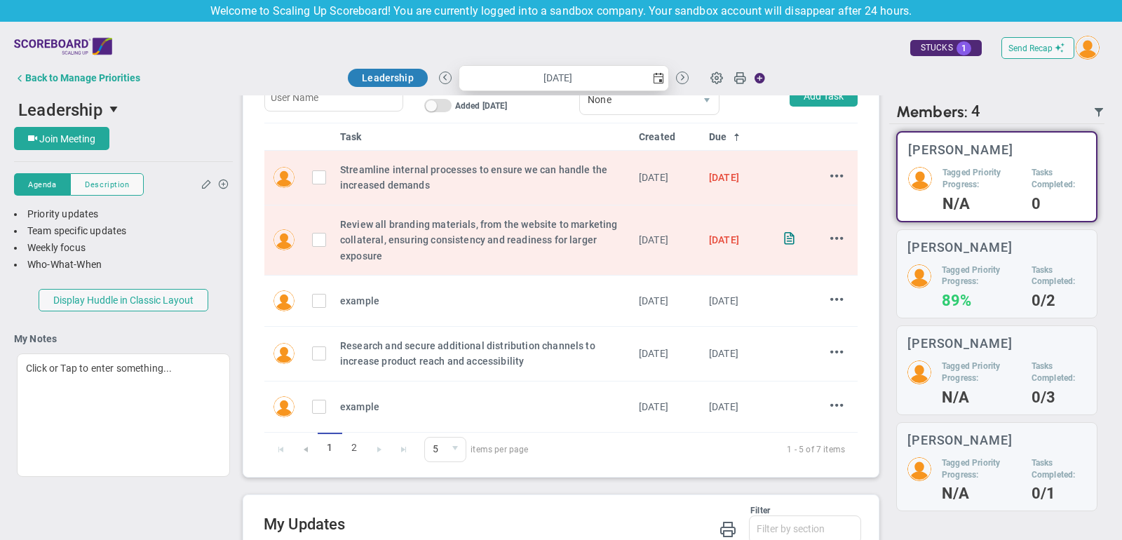
click at [659, 75] on span "select" at bounding box center [658, 78] width 11 height 11
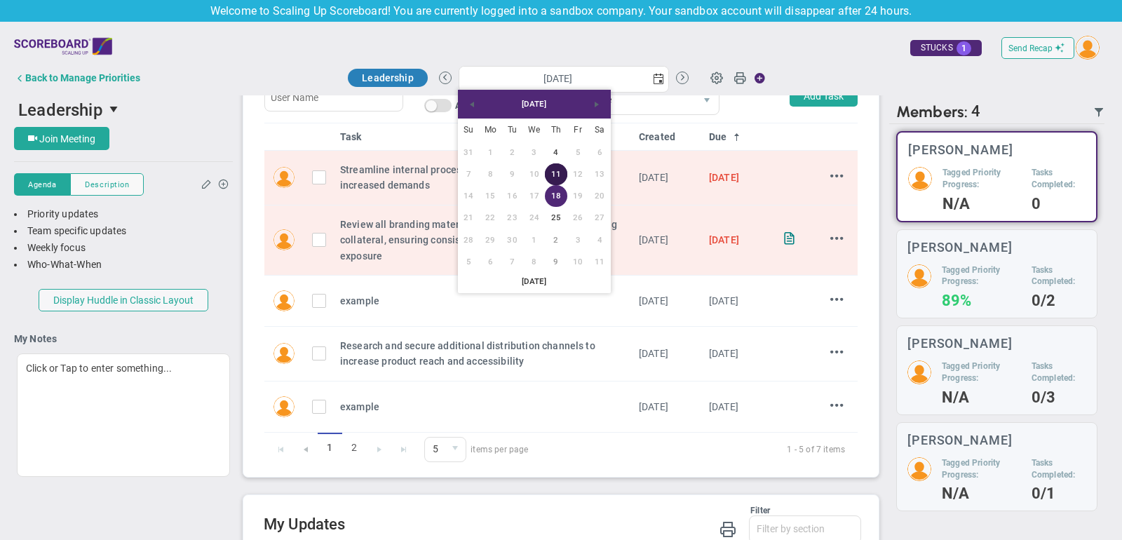
click at [549, 175] on link "11" at bounding box center [556, 174] width 22 height 22
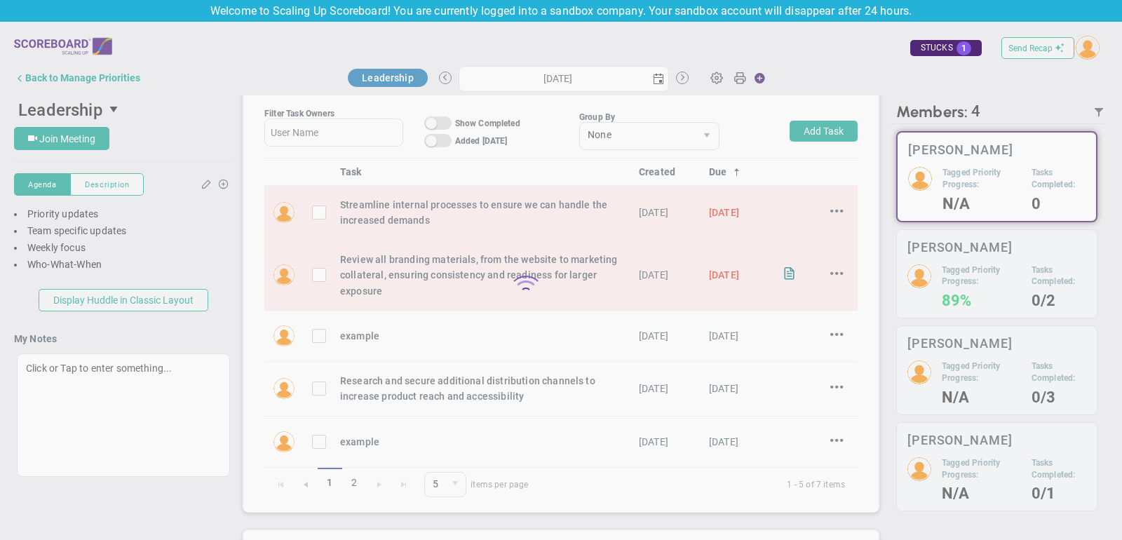
type input "[DATE]"
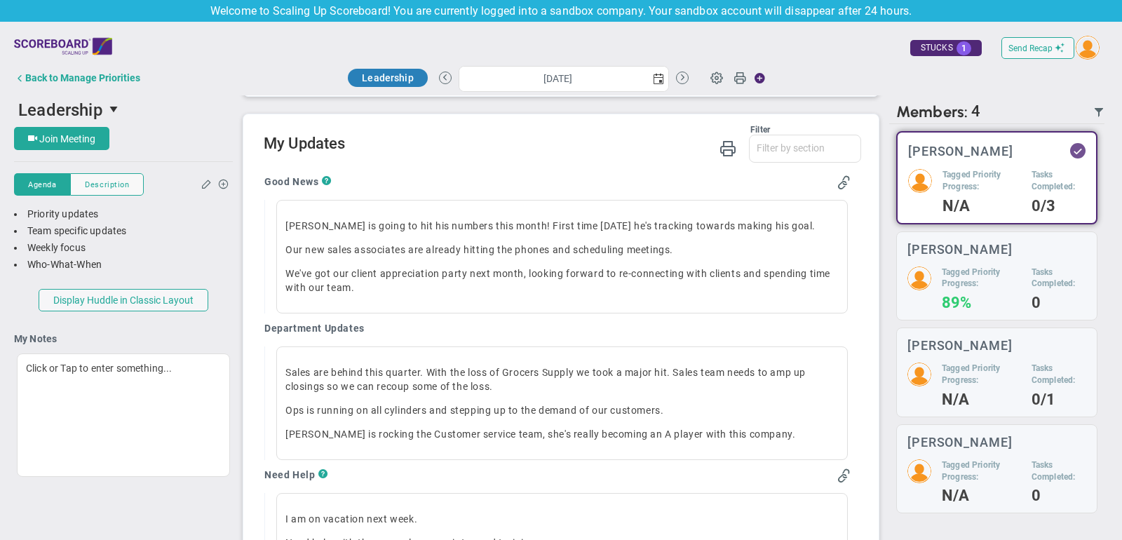
scroll to position [894, 0]
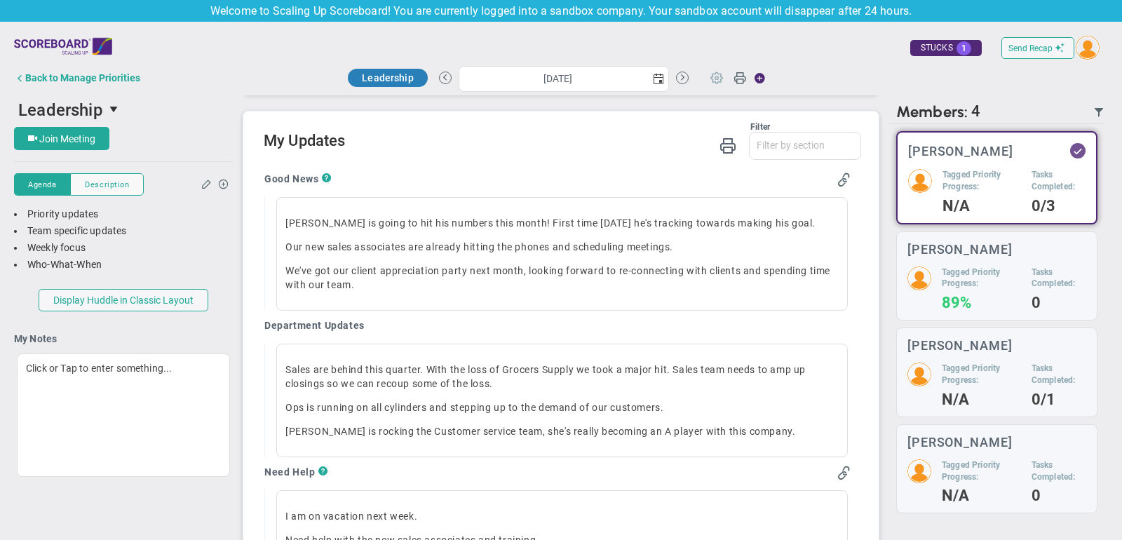
click at [715, 83] on span at bounding box center [716, 77] width 27 height 27
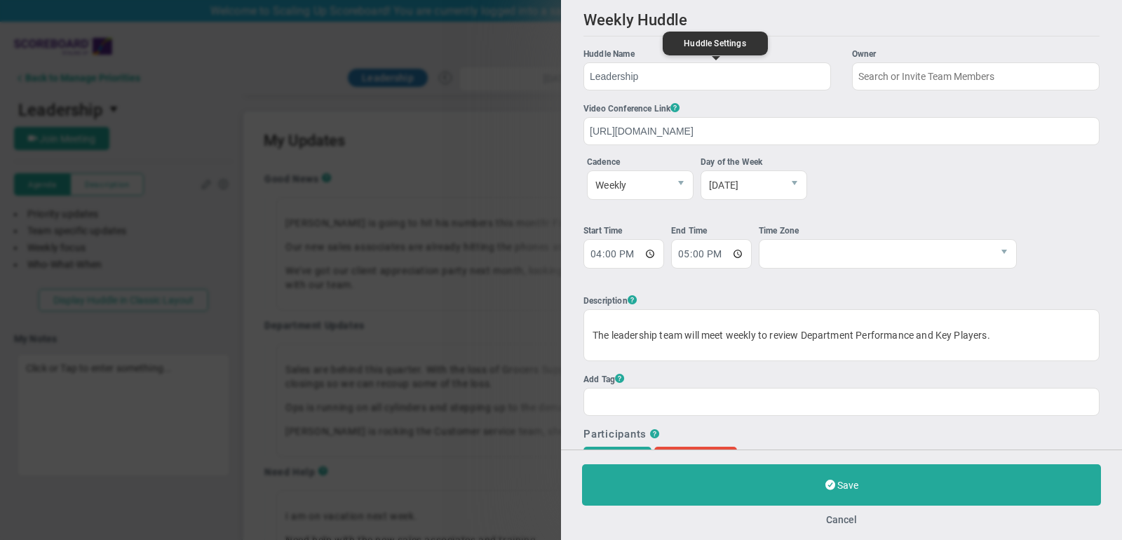
type input "[PERSON_NAME]"
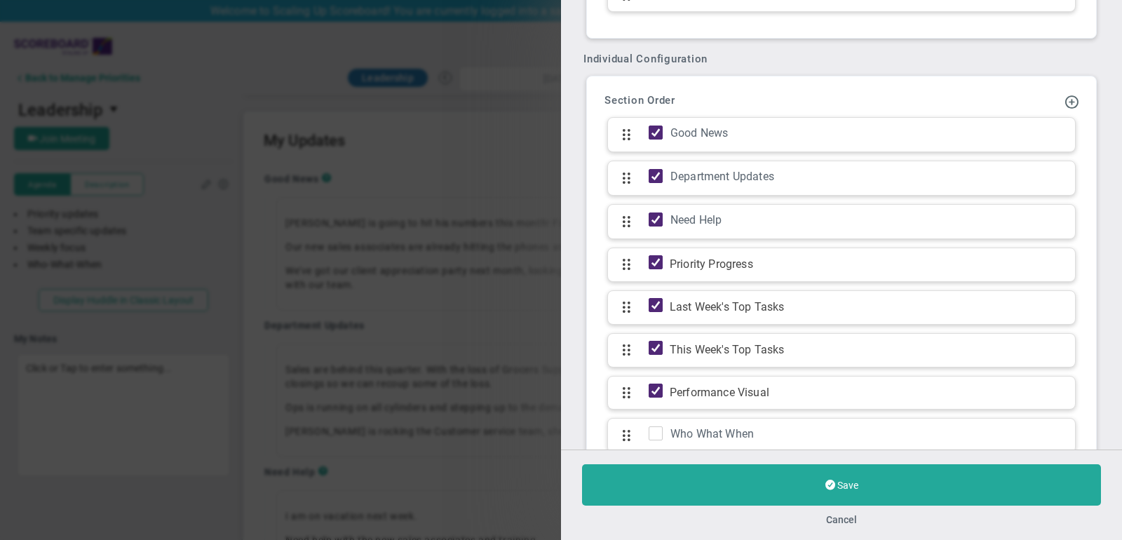
scroll to position [1373, 0]
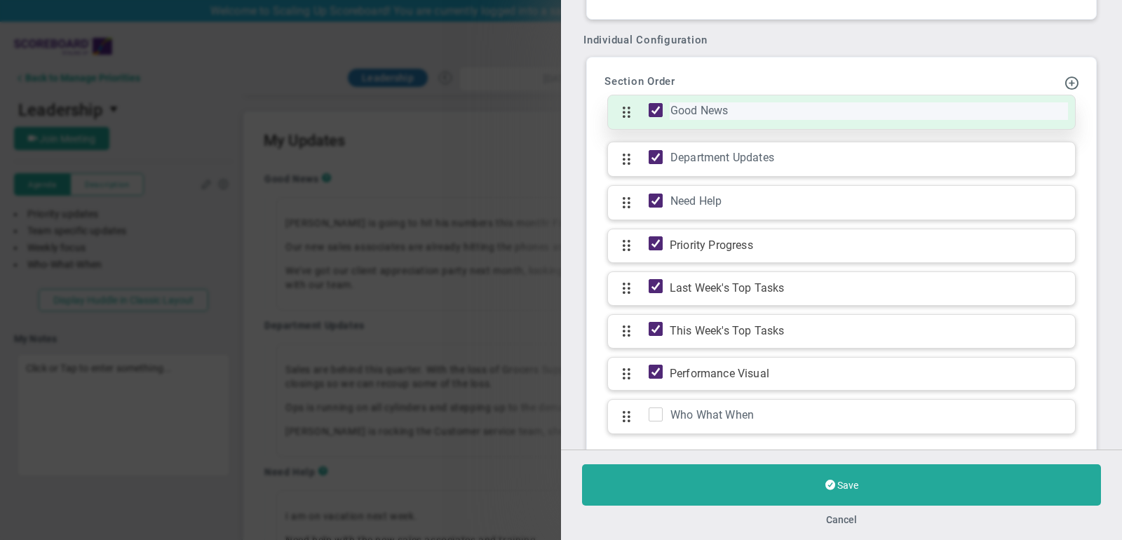
click at [738, 102] on div "Good News" at bounding box center [869, 111] width 398 height 18
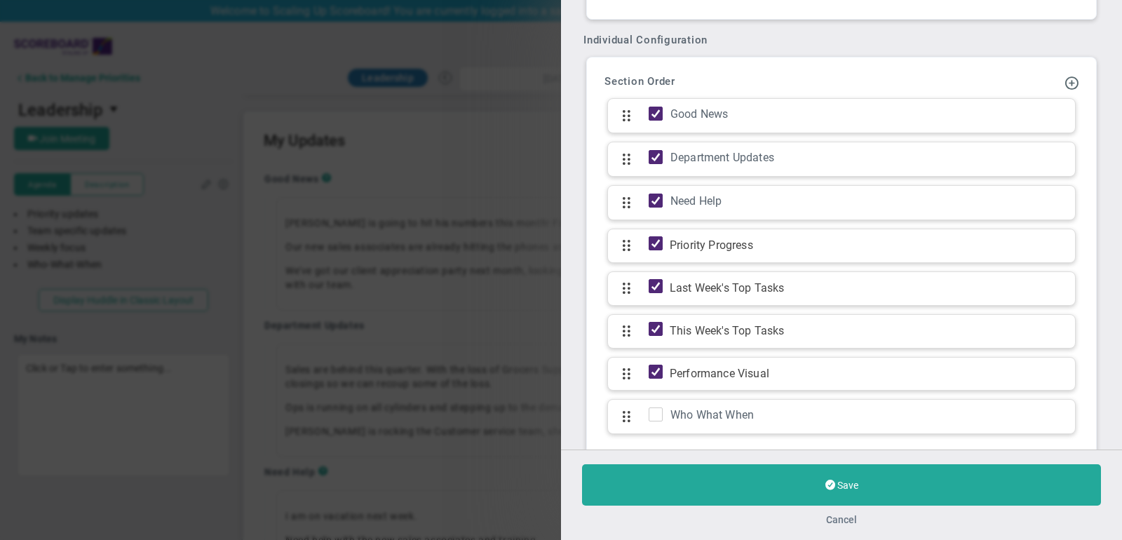
click at [846, 523] on button "Cancel" at bounding box center [841, 519] width 31 height 11
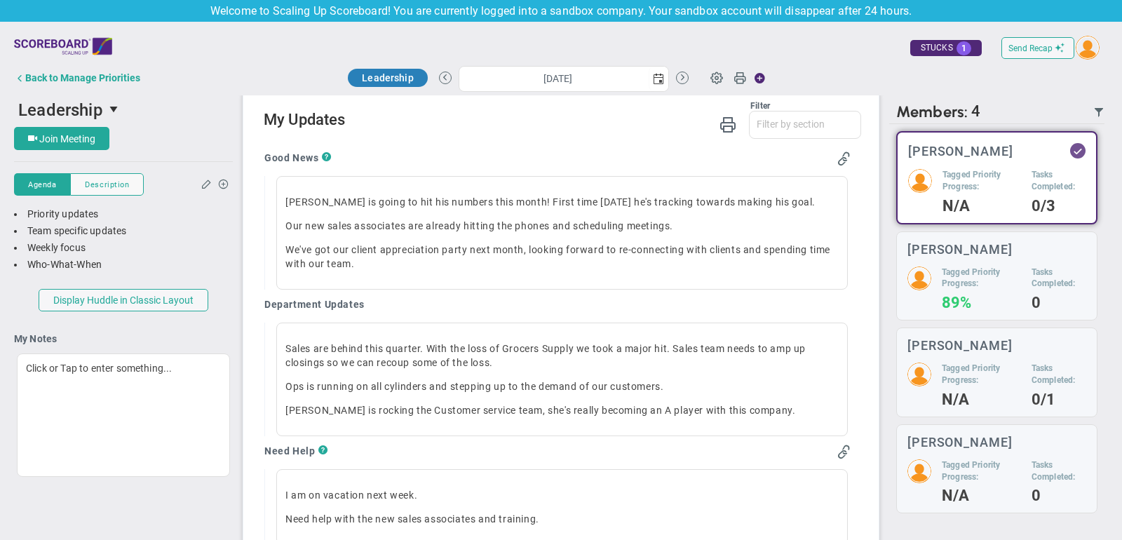
scroll to position [917, 0]
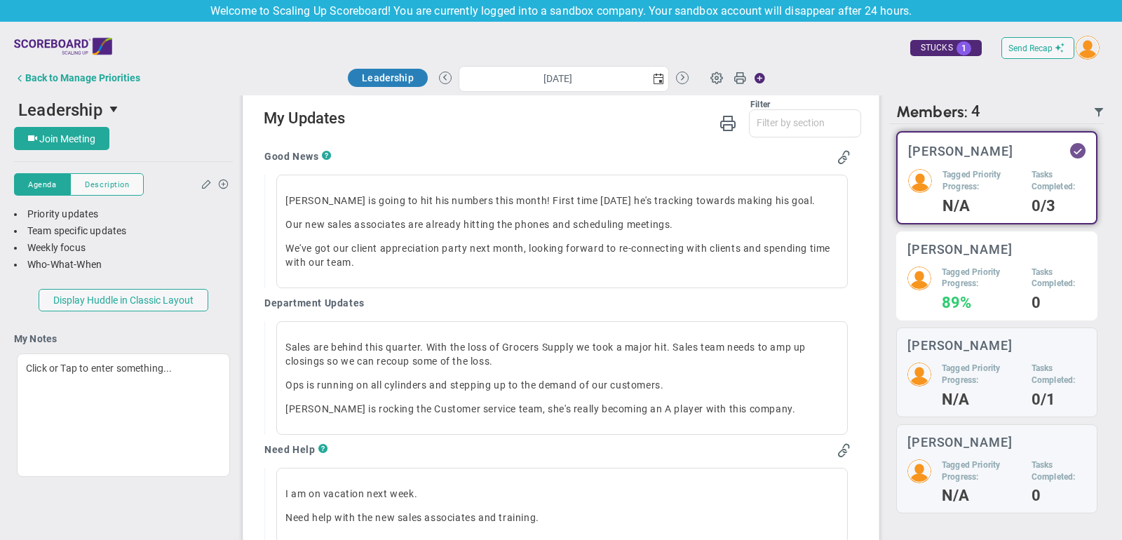
click at [952, 264] on div "[PERSON_NAME] Tagged Priority Progress: 89% Tasks Completed: 0" at bounding box center [996, 276] width 201 height 90
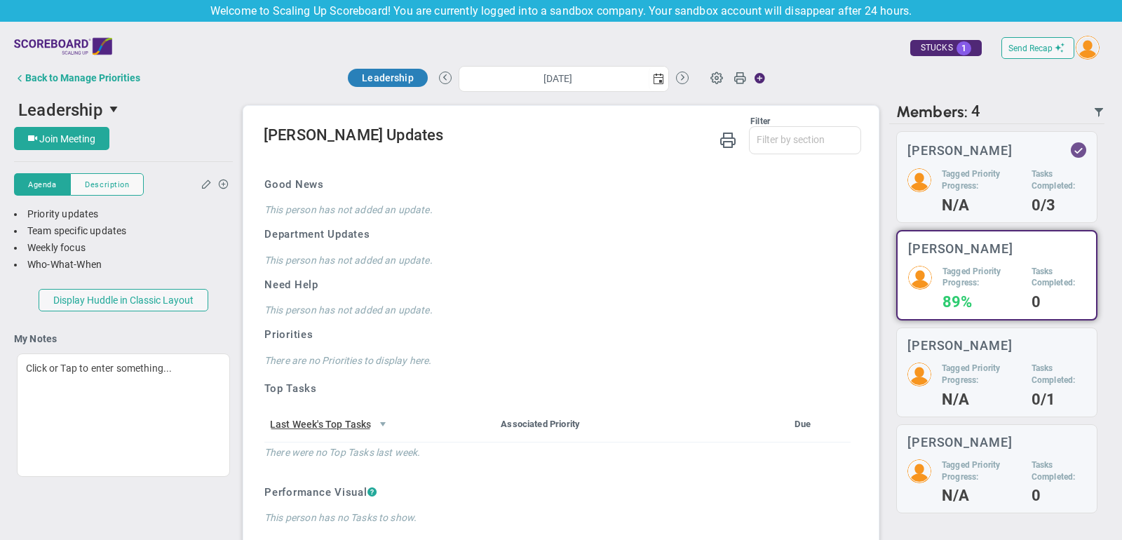
scroll to position [894, 0]
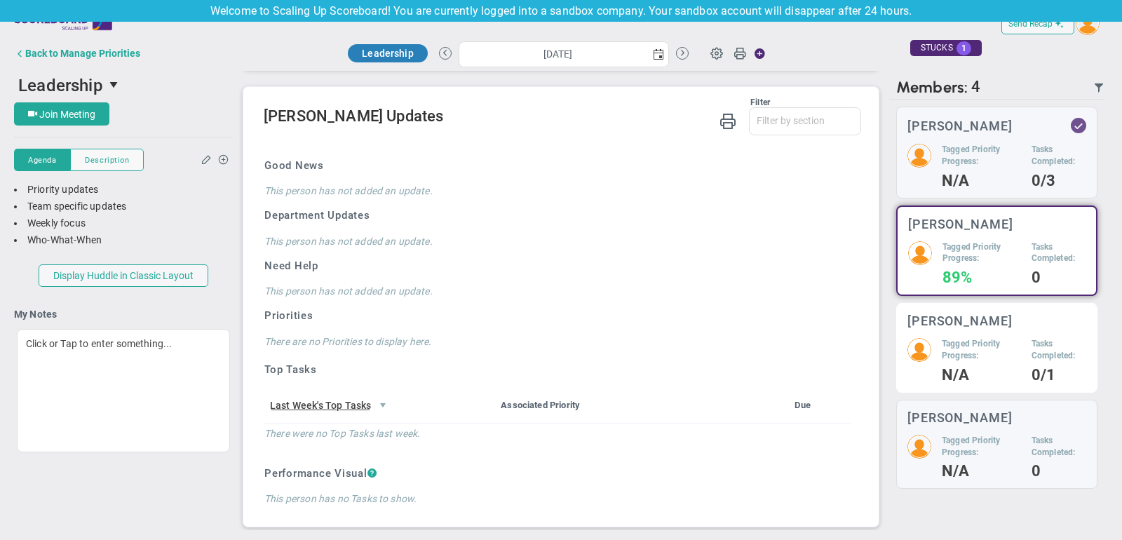
click at [975, 338] on h5 "Tagged Priority Progress:" at bounding box center [981, 350] width 79 height 24
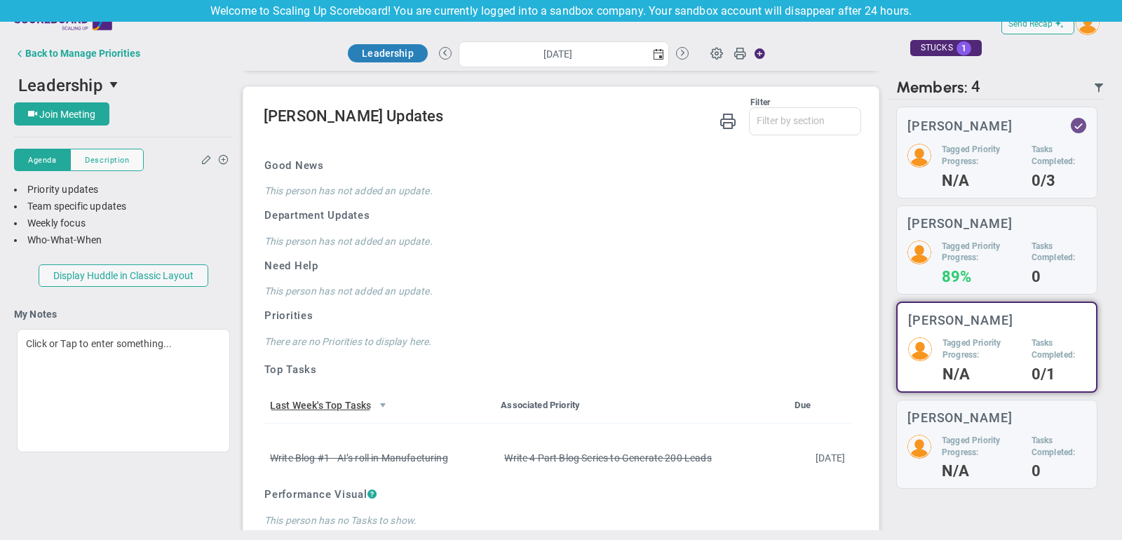
scroll to position [915, 0]
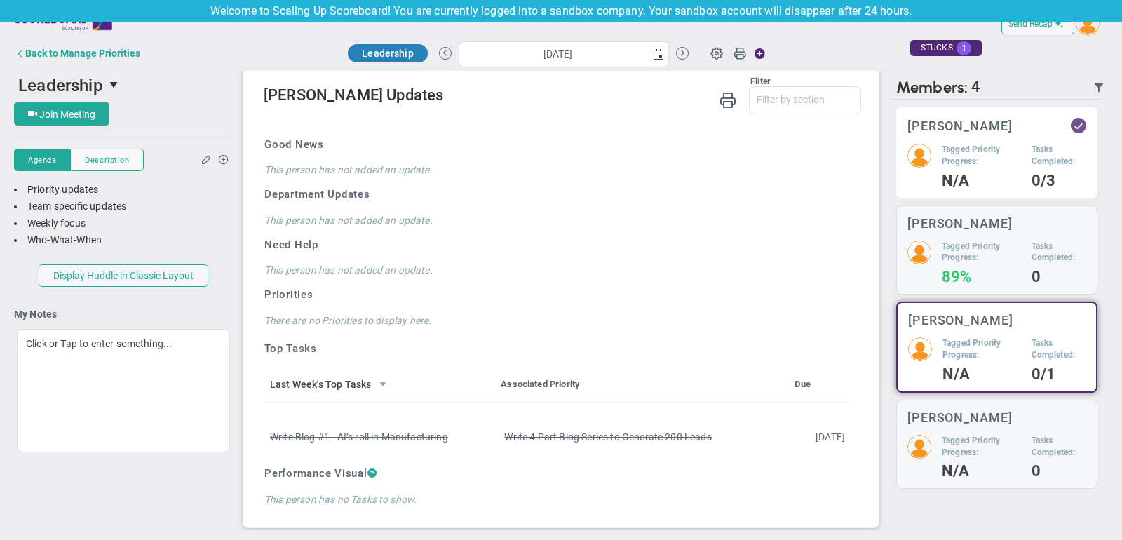
click at [961, 159] on h5 "Tagged Priority Progress:" at bounding box center [981, 156] width 79 height 24
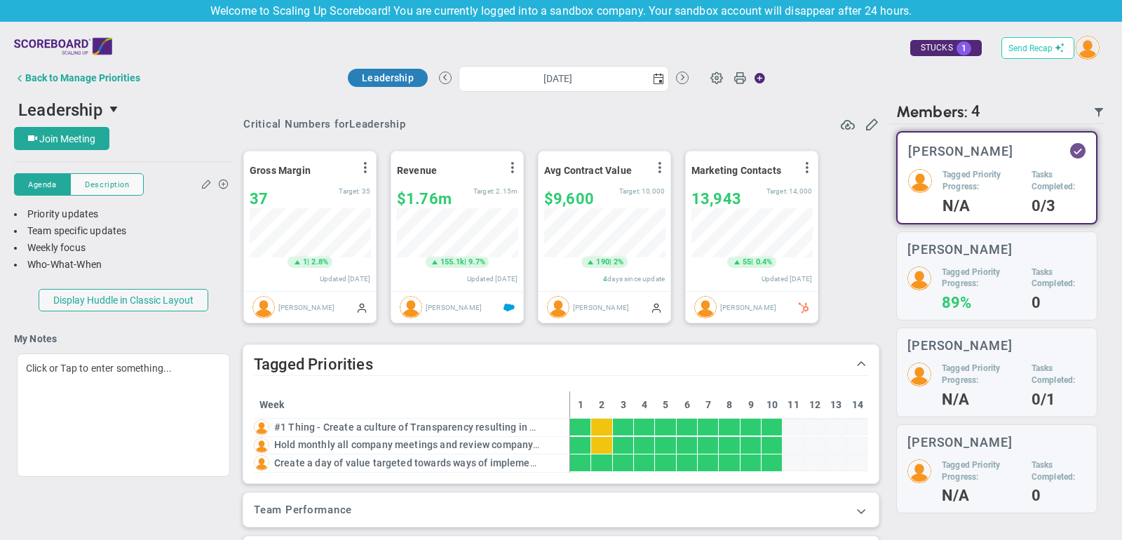
click at [1044, 52] on span "Send Recap" at bounding box center [1031, 48] width 44 height 10
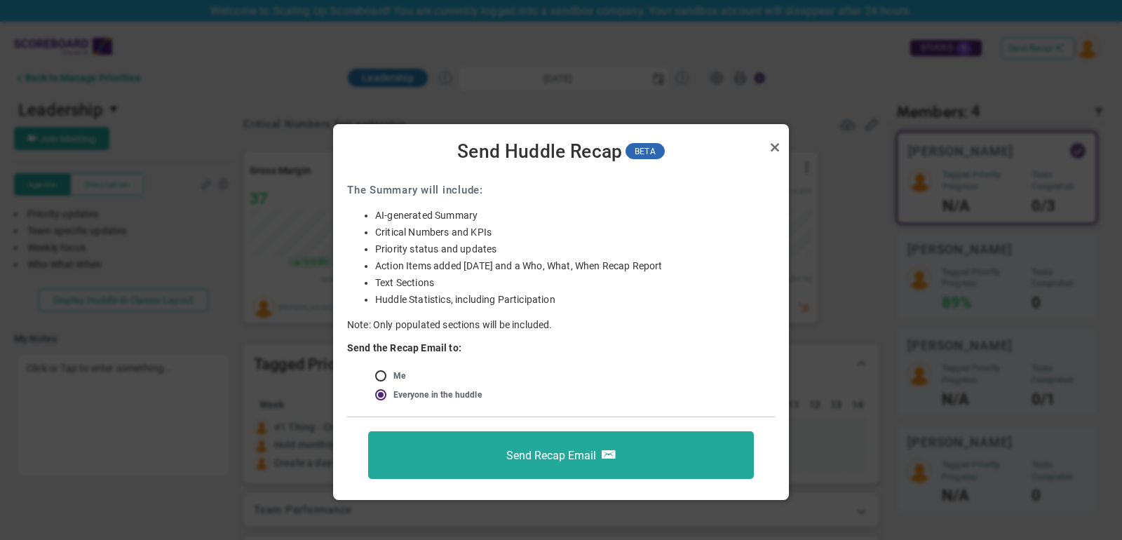
click at [384, 373] on input "radio" at bounding box center [386, 376] width 14 height 11
radio input "true"
click at [772, 148] on link "Close" at bounding box center [775, 147] width 17 height 17
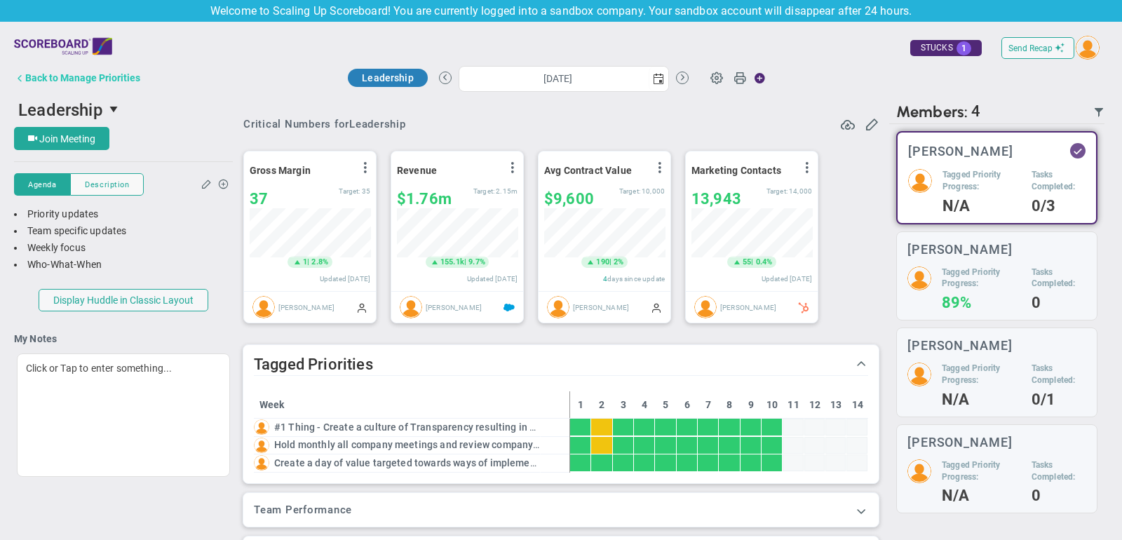
click at [105, 75] on div "Back to Manage Priorities" at bounding box center [82, 77] width 115 height 11
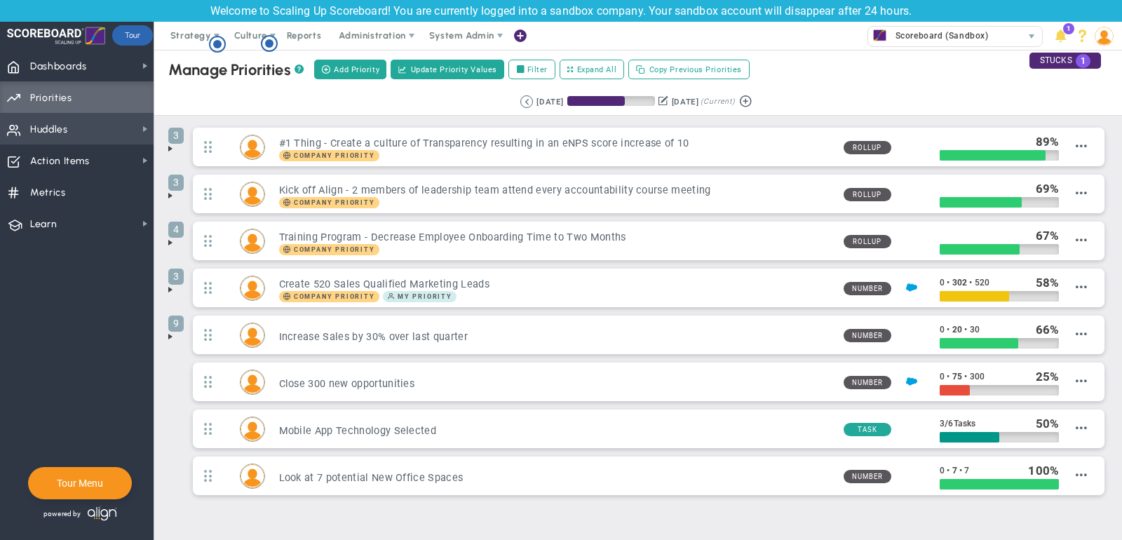
click at [106, 135] on span "Huddles Huddles" at bounding box center [77, 129] width 154 height 32
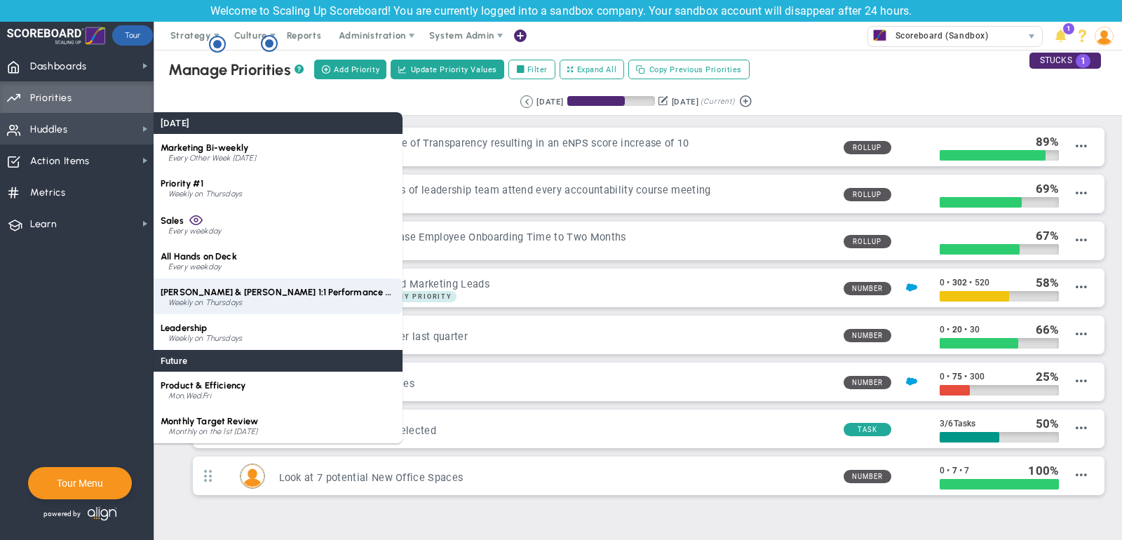
click at [266, 293] on span "[PERSON_NAME] & [PERSON_NAME] 1:1 Performance Review" at bounding box center [288, 292] width 255 height 11
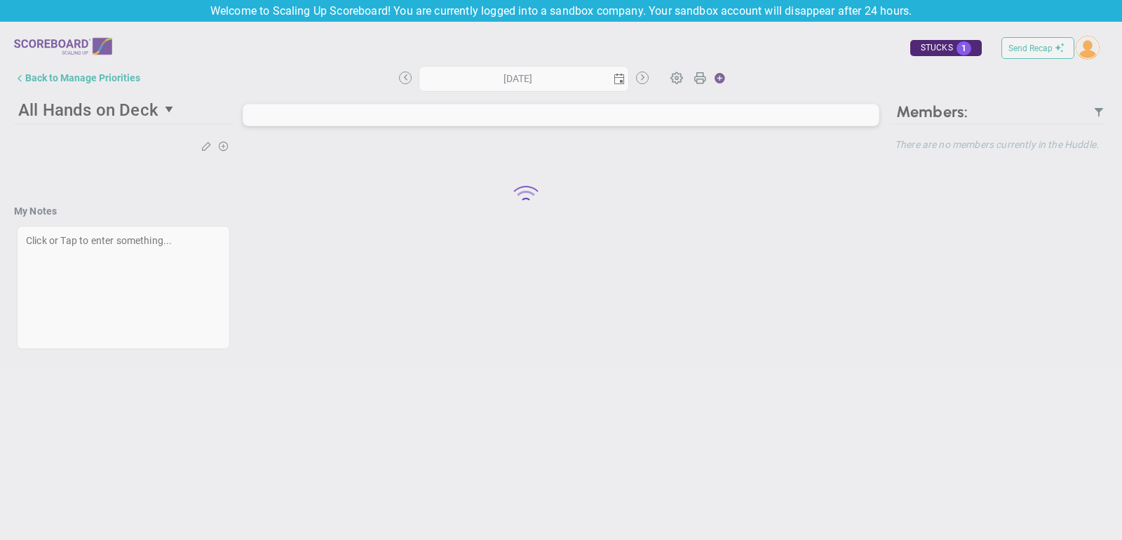
type input "[DATE]"
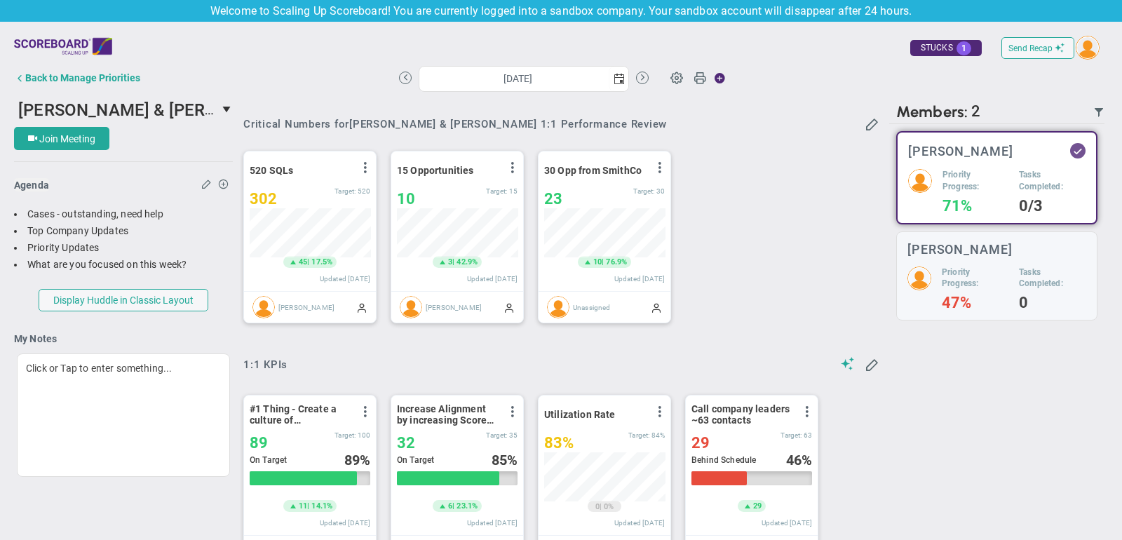
scroll to position [49, 121]
click at [116, 81] on div "Back to Manage Priorities" at bounding box center [82, 77] width 115 height 11
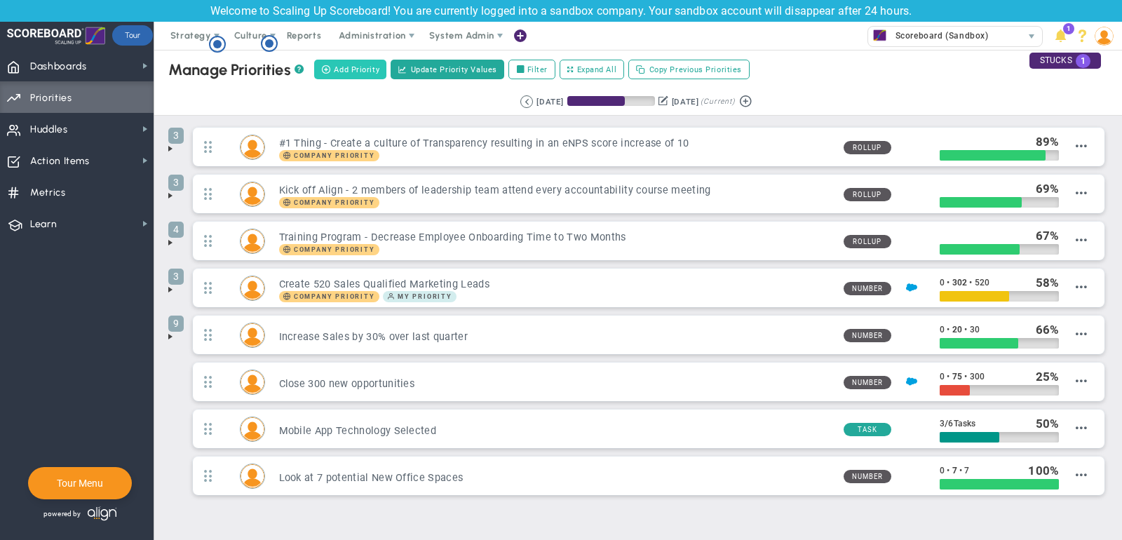
click at [354, 65] on span "Add Priority" at bounding box center [357, 70] width 46 height 12
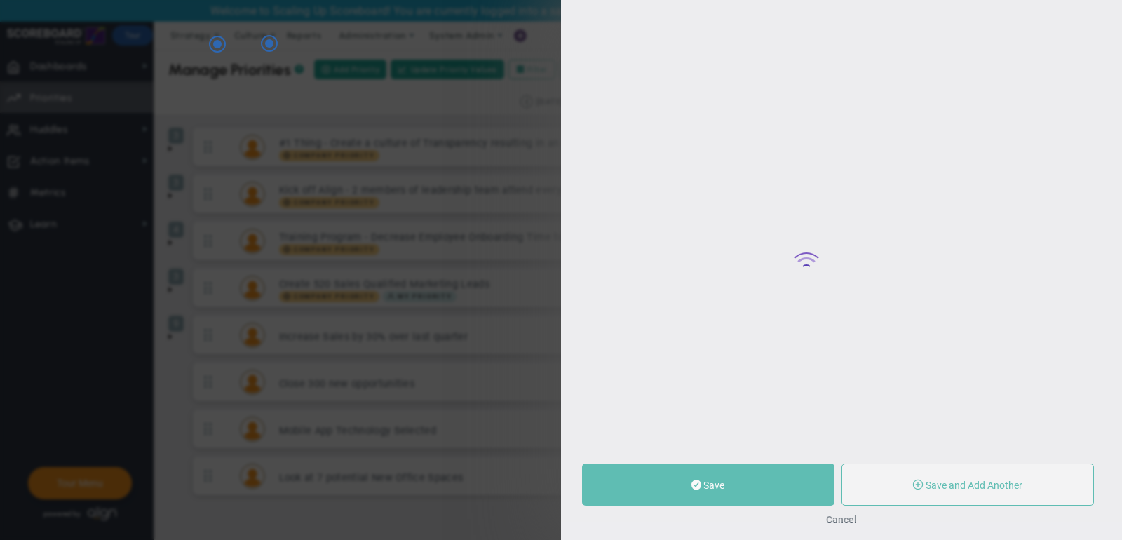
type input "0"
radio input "true"
type input "[PERSON_NAME]"
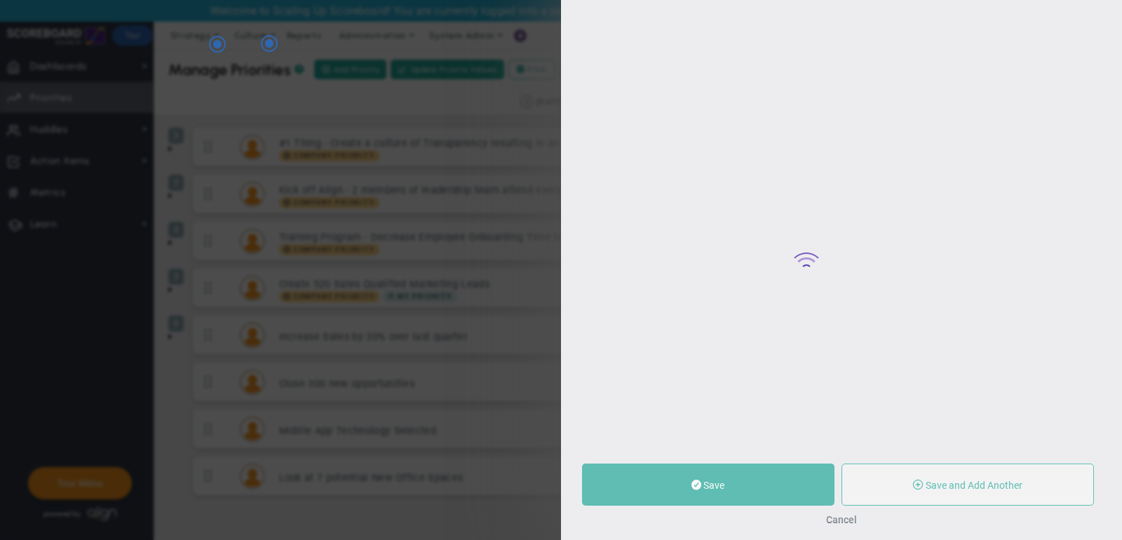
type input "0"
radio input "true"
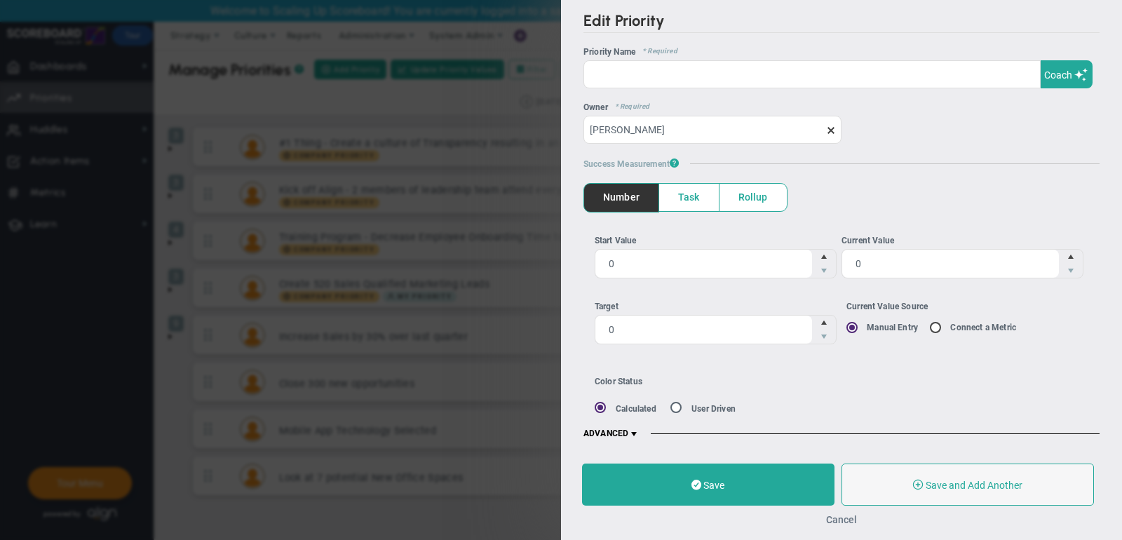
click at [842, 520] on button "Cancel" at bounding box center [841, 519] width 31 height 11
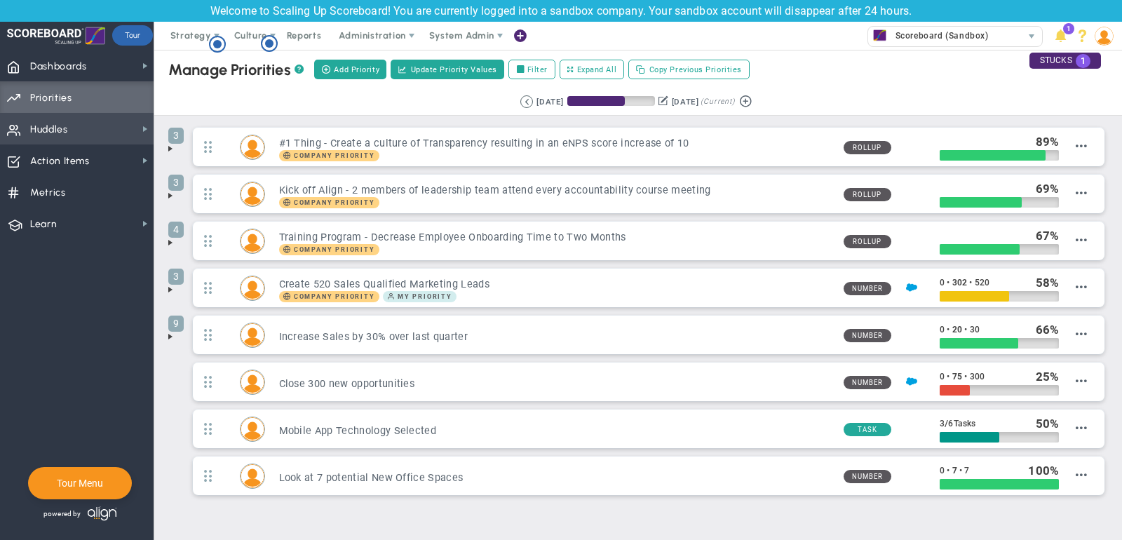
click at [112, 133] on span "Huddles Huddles" at bounding box center [77, 129] width 154 height 32
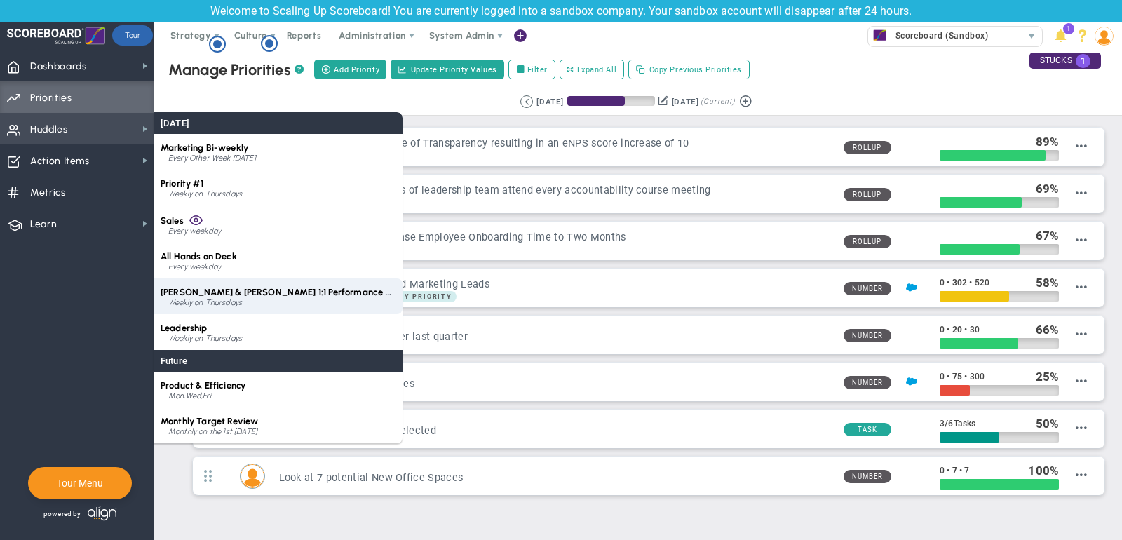
click at [238, 291] on span "[PERSON_NAME] & [PERSON_NAME] 1:1 Performance Review" at bounding box center [288, 292] width 255 height 11
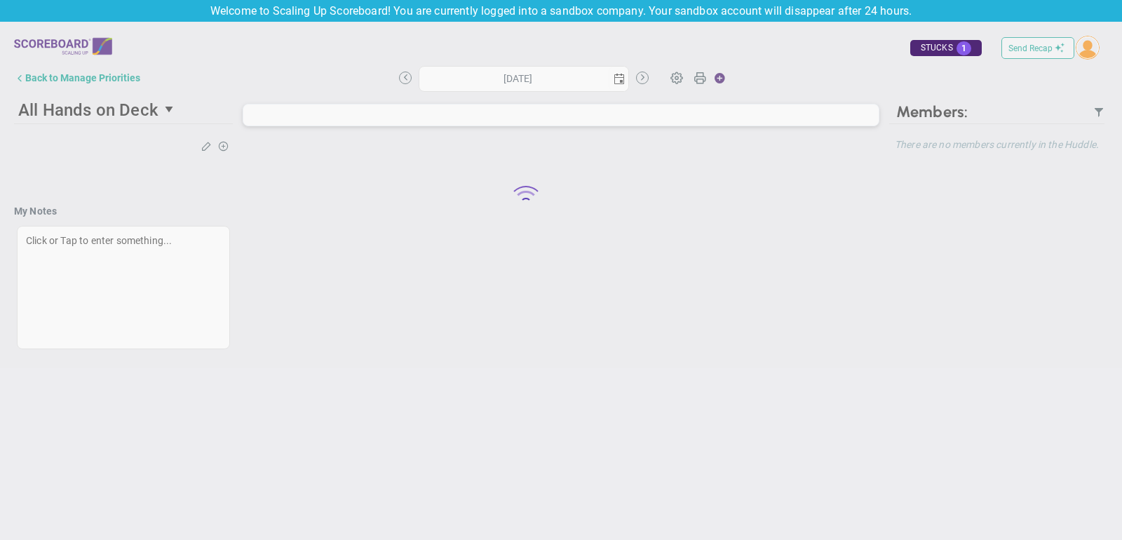
type input "[DATE]"
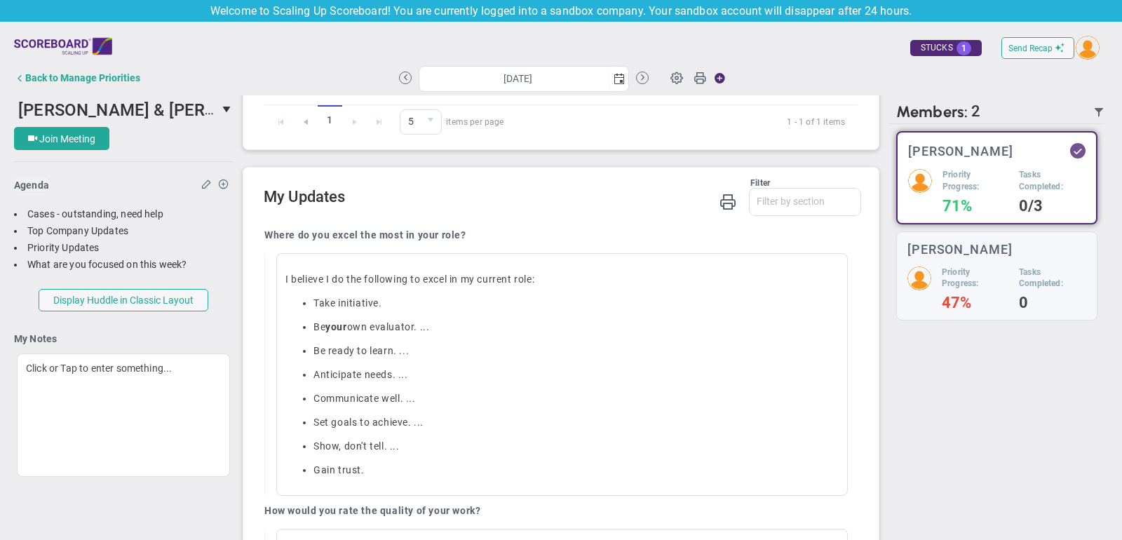
scroll to position [881, 0]
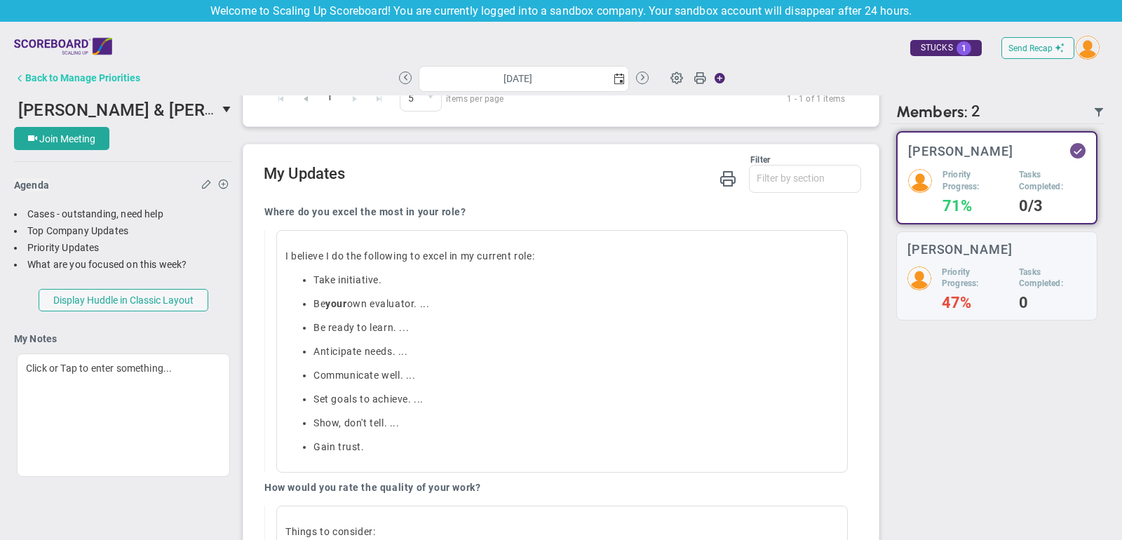
click at [110, 77] on div "Back to Manage Priorities" at bounding box center [82, 77] width 115 height 11
